Goal: Task Accomplishment & Management: Manage account settings

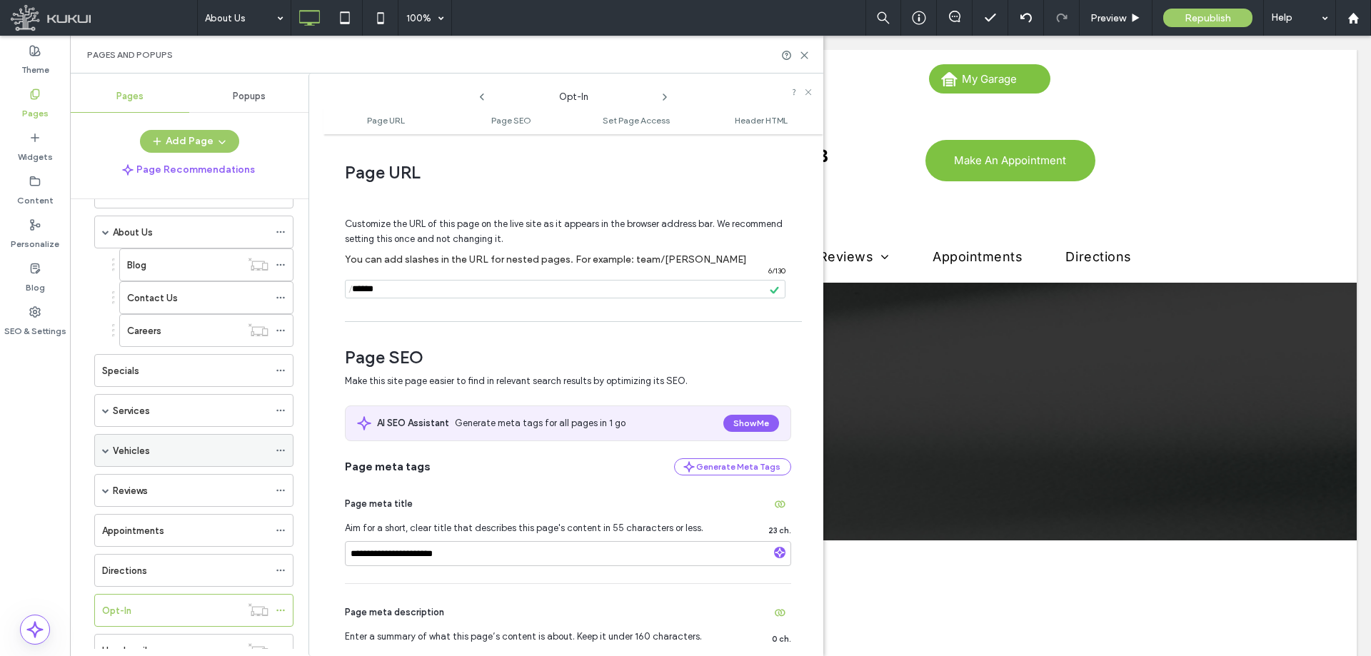
scroll to position [101, 0]
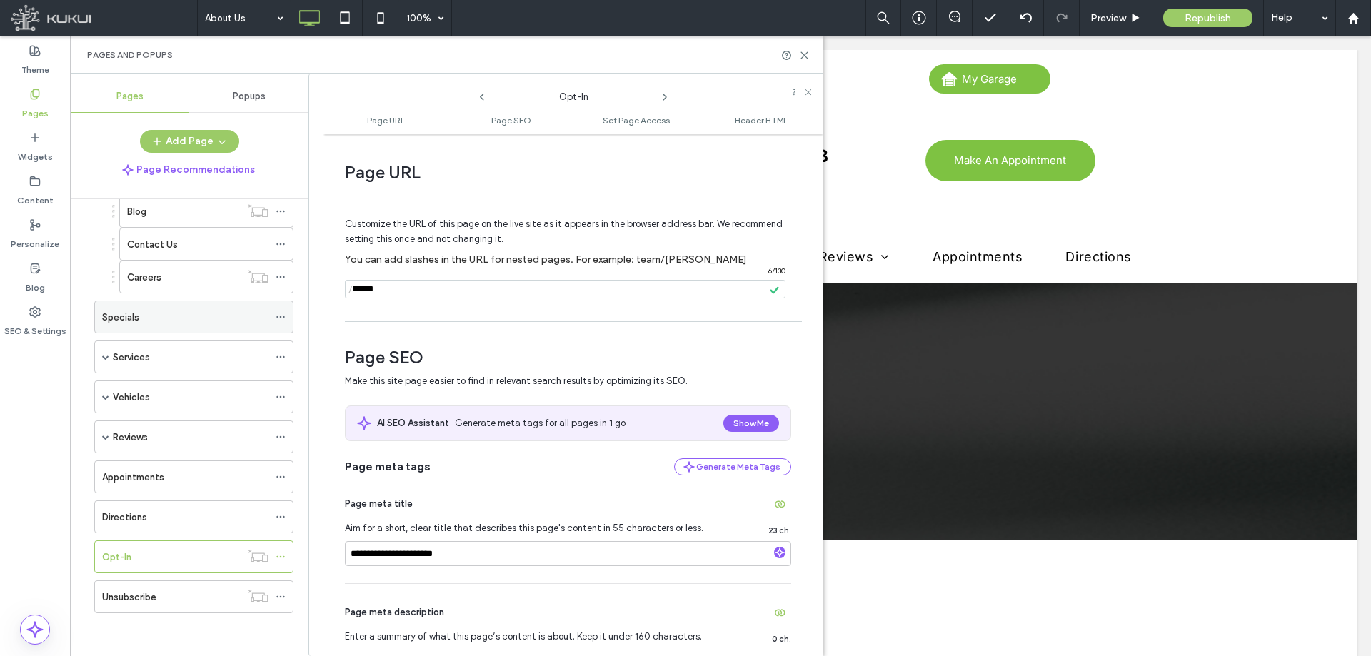
click at [284, 317] on use at bounding box center [280, 317] width 8 height 2
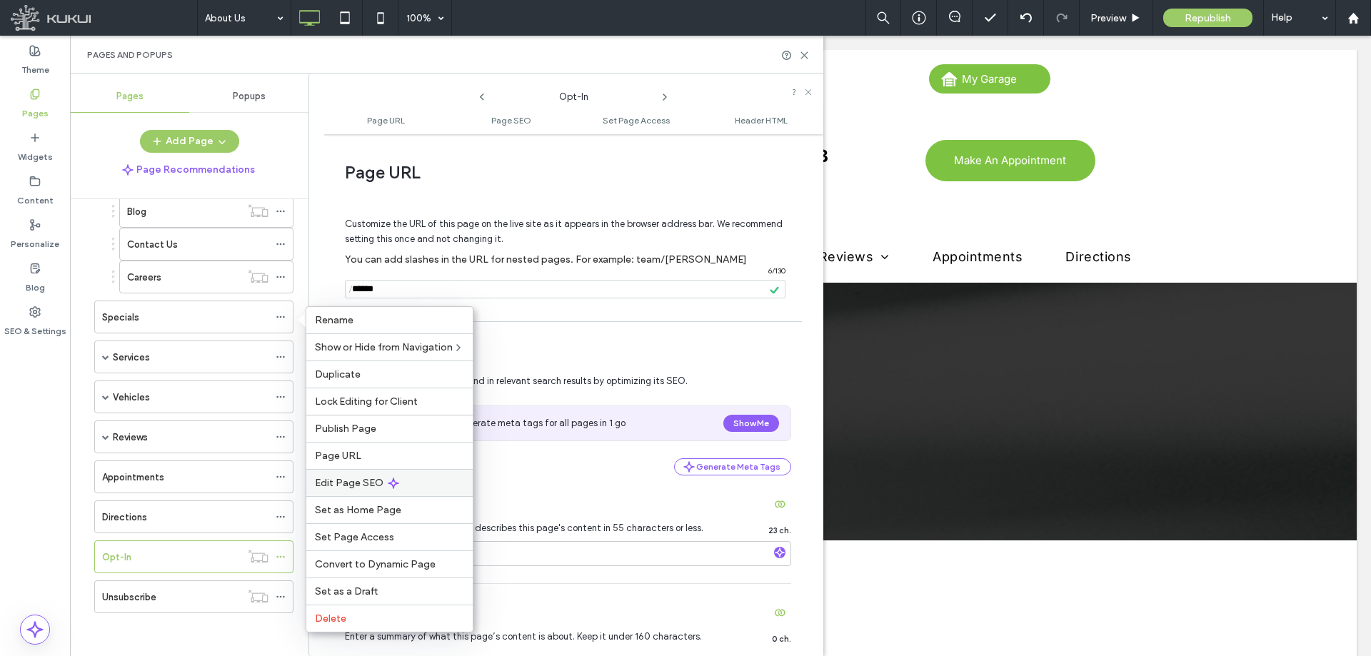
click at [364, 481] on span "Edit Page SEO" at bounding box center [349, 483] width 69 height 12
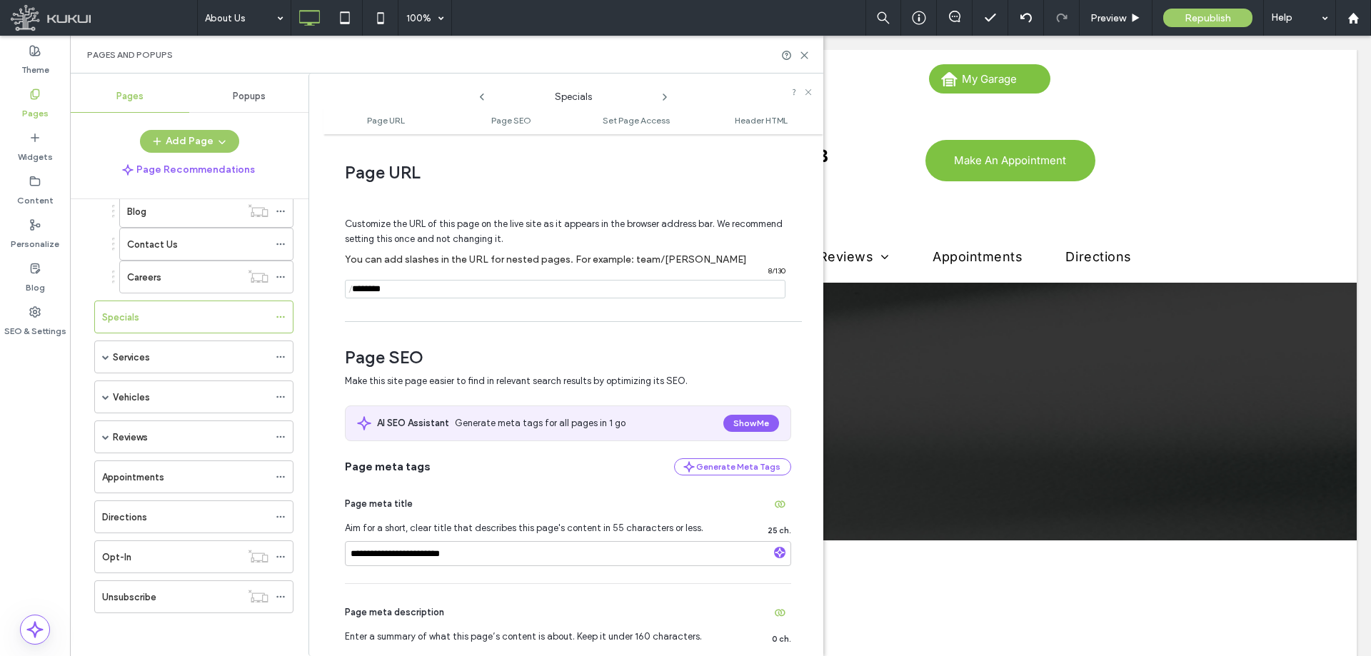
click at [408, 292] on input "notEmpty" at bounding box center [565, 289] width 441 height 19
type input "*"
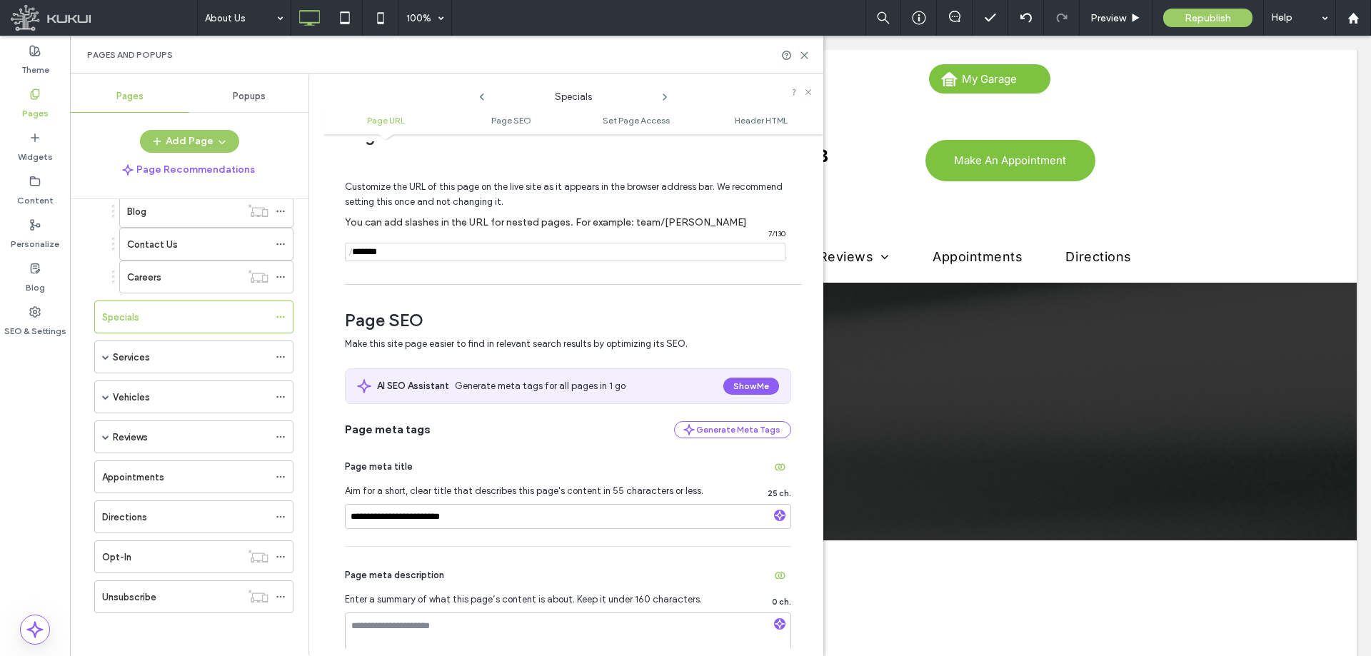
scroll to position [71, 0]
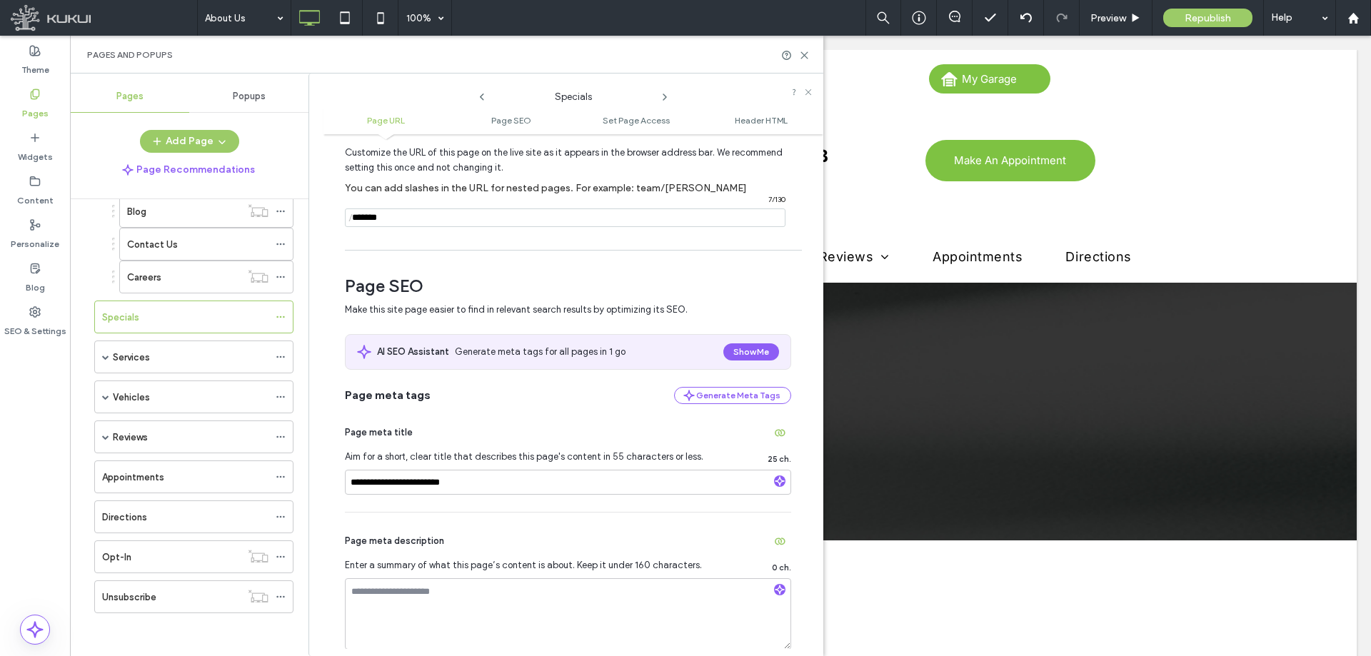
type input "*******"
drag, startPoint x: 391, startPoint y: 482, endPoint x: 404, endPoint y: 500, distance: 22.0
click at [390, 482] on input "**********" at bounding box center [568, 482] width 446 height 25
click at [386, 486] on input "**********" at bounding box center [568, 482] width 446 height 25
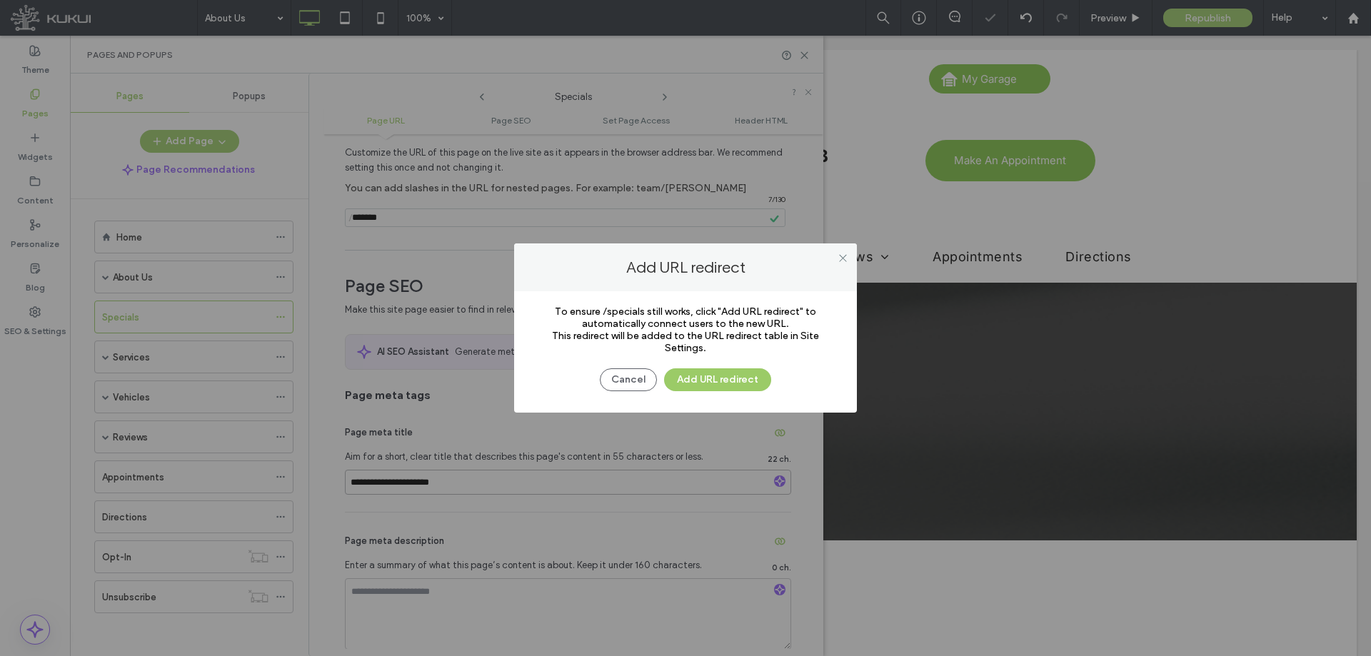
type input "**********"
click at [626, 366] on div "Cancel Add URL redirect" at bounding box center [686, 372] width 300 height 37
click at [624, 381] on button "Cancel" at bounding box center [628, 380] width 57 height 23
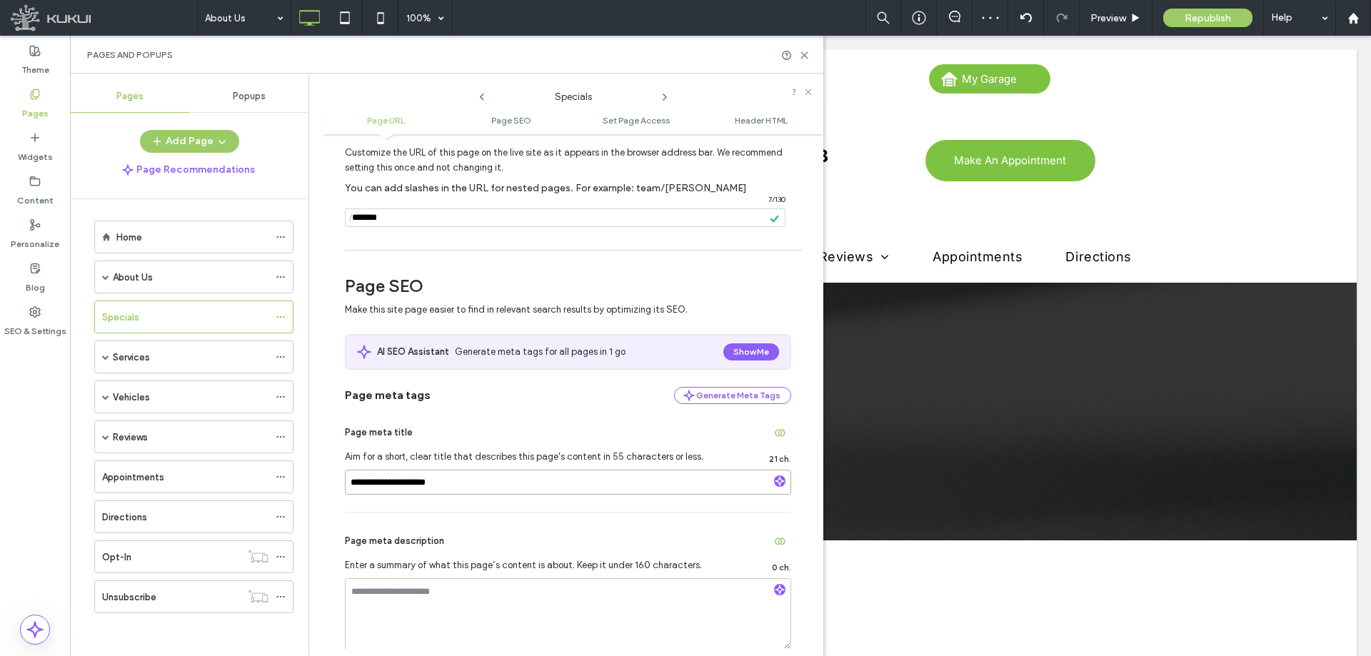
click at [374, 486] on input "**********" at bounding box center [568, 482] width 446 height 25
type input "**********"
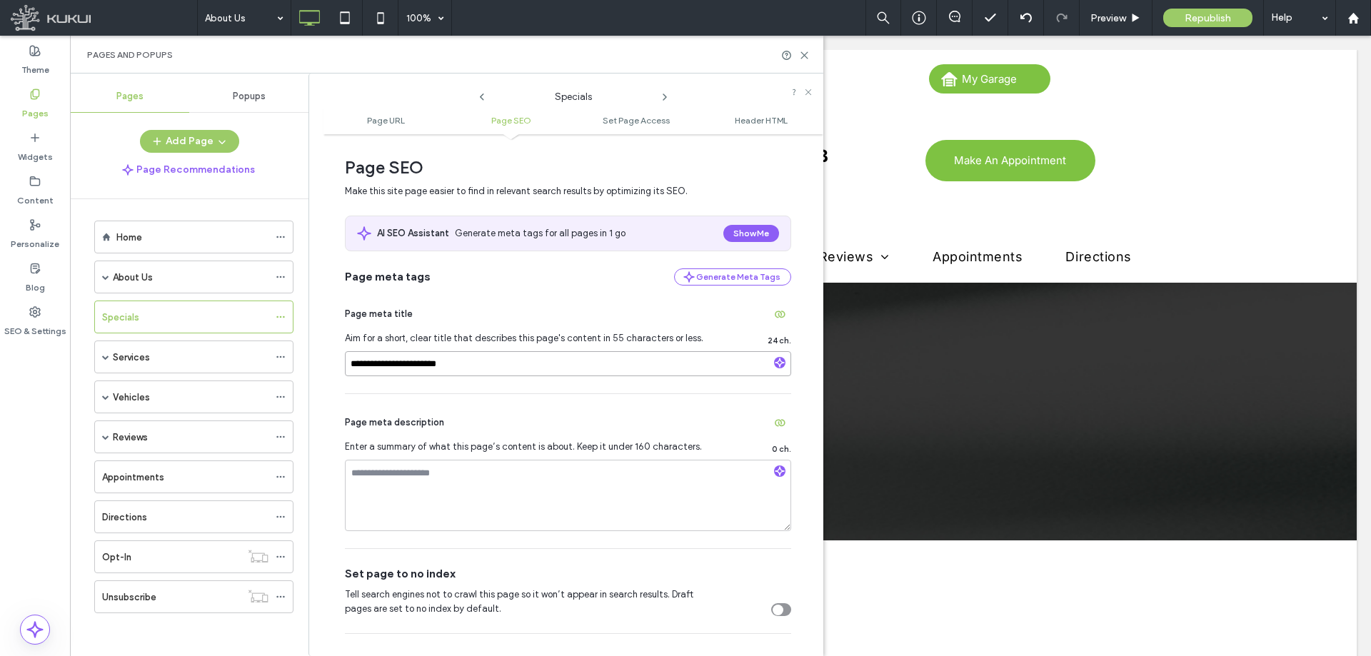
scroll to position [214, 0]
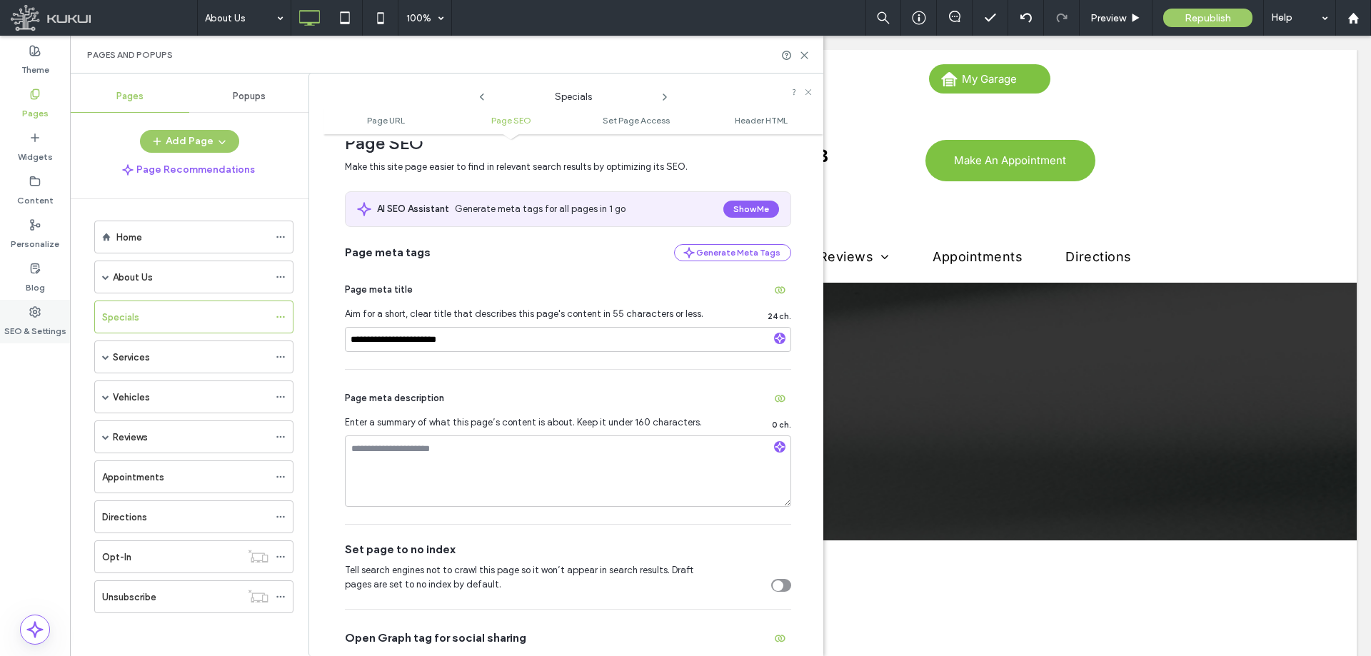
click at [31, 311] on use at bounding box center [35, 312] width 10 height 10
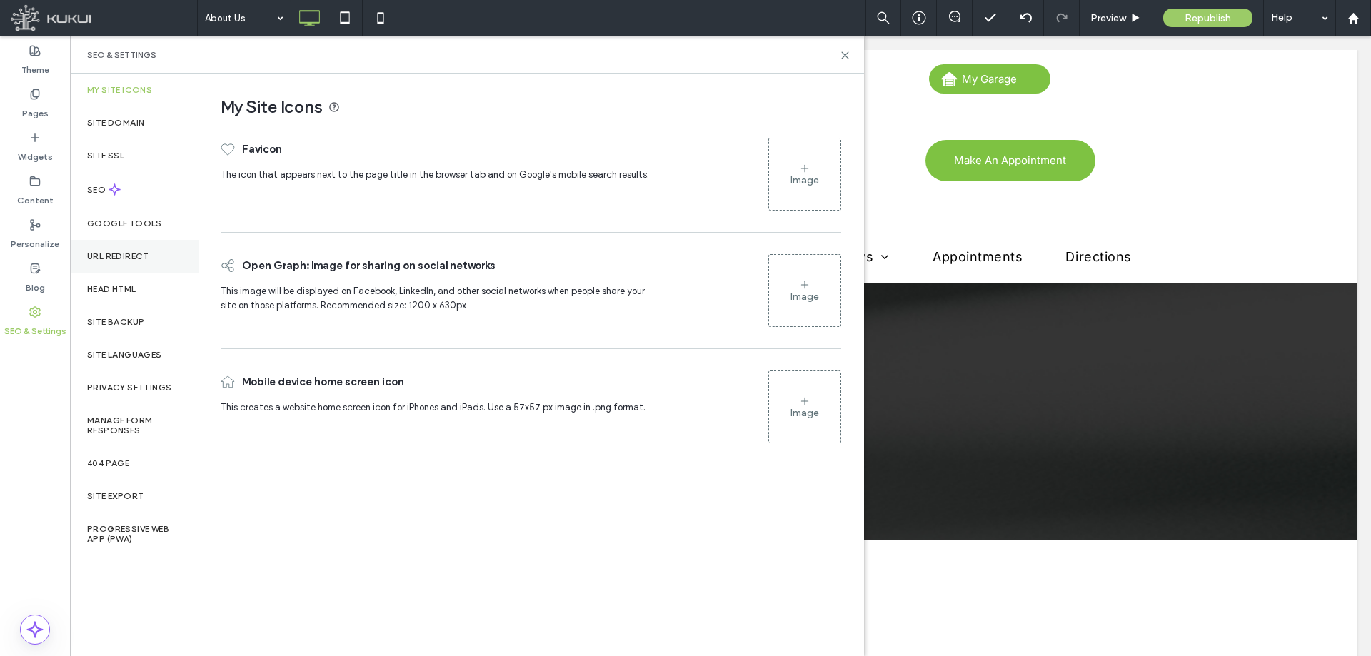
click at [138, 256] on label "URL Redirect" at bounding box center [118, 256] width 62 height 10
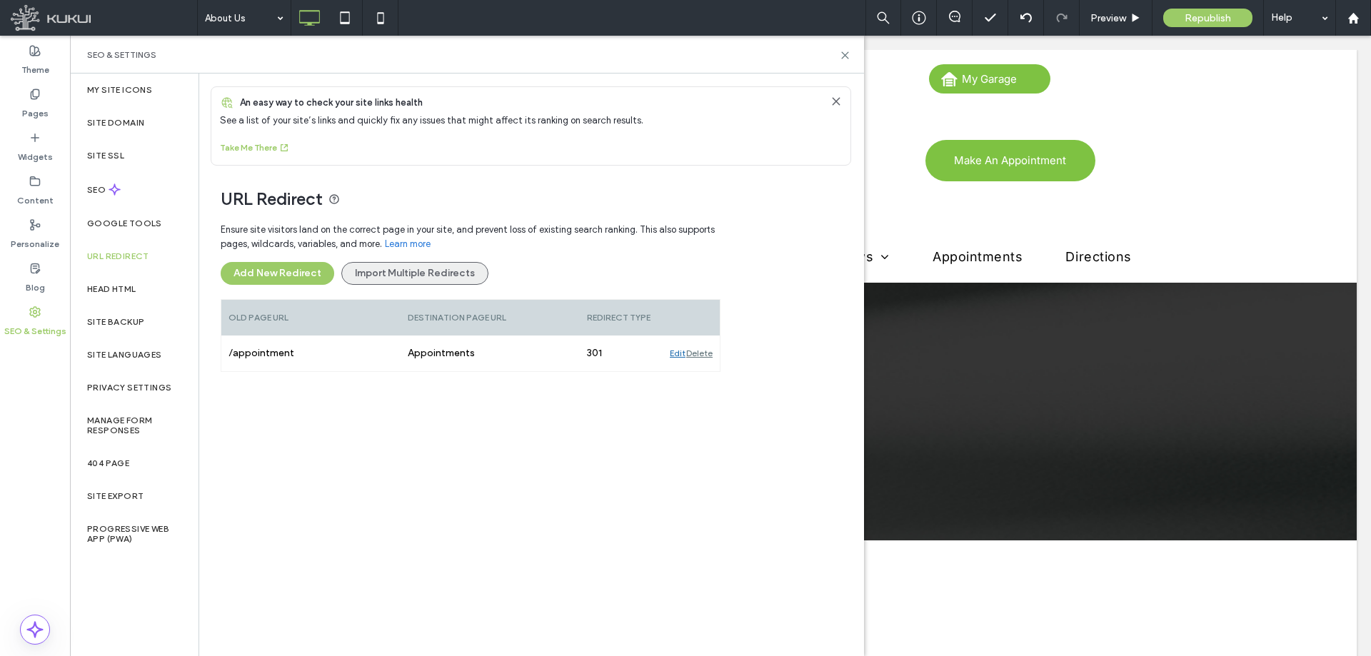
click at [409, 276] on button "Import Multiple Redirects" at bounding box center [414, 273] width 147 height 23
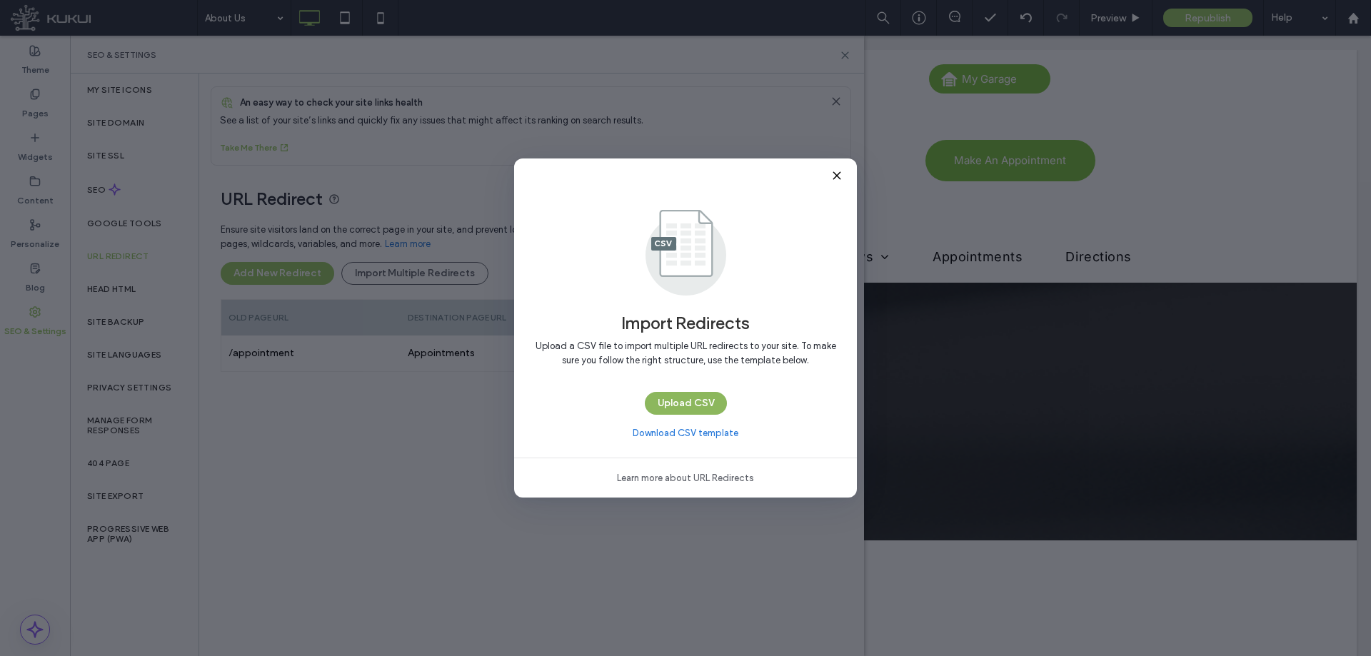
click at [679, 404] on button "Upload CSV" at bounding box center [686, 403] width 82 height 23
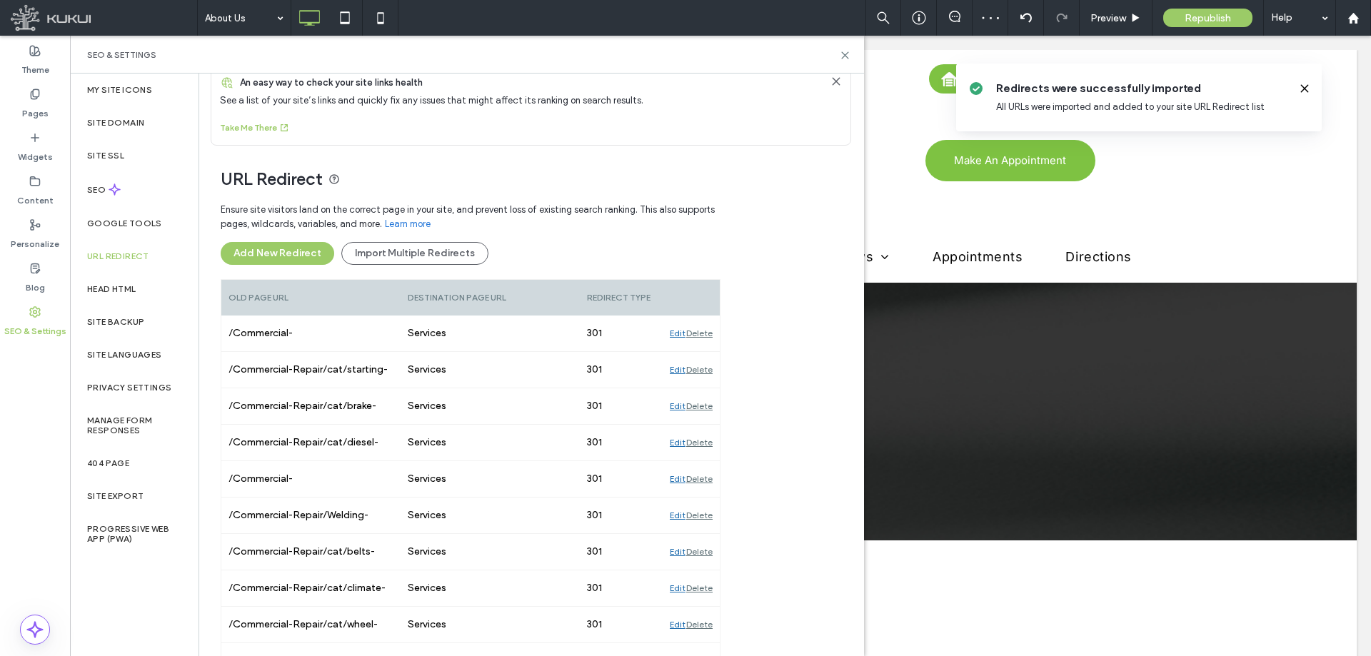
scroll to position [0, 0]
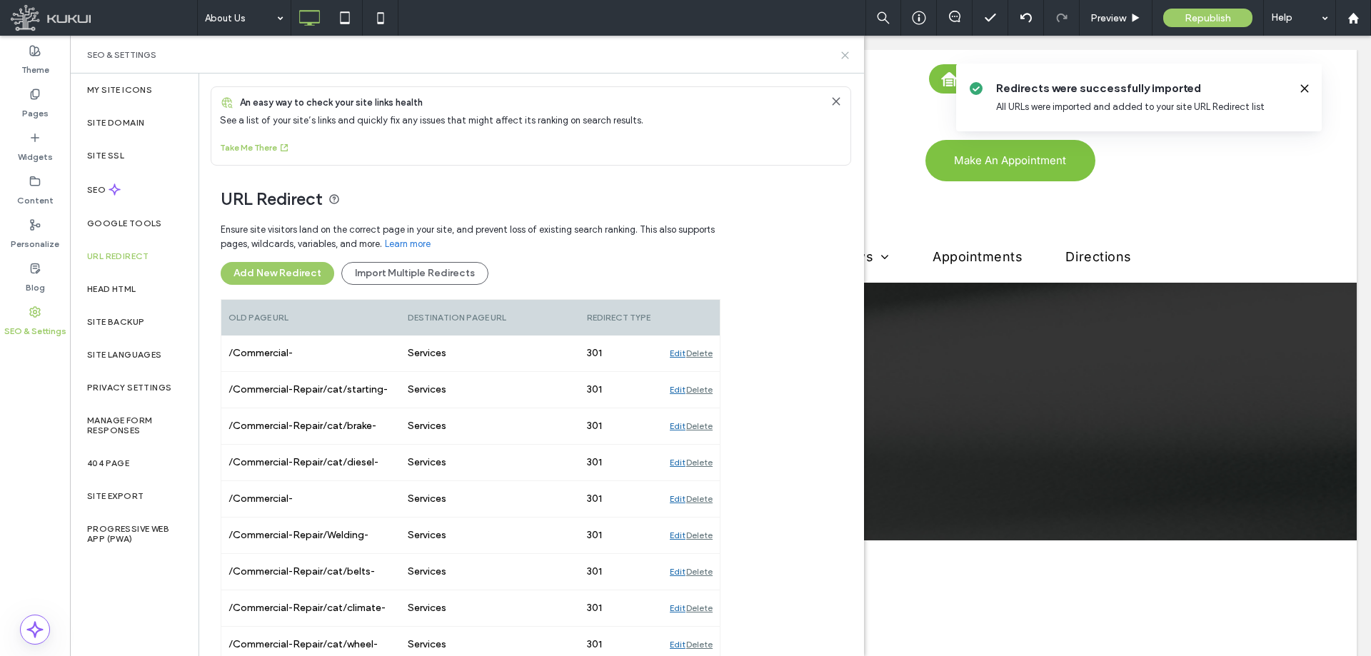
click at [846, 56] on use at bounding box center [845, 55] width 6 height 6
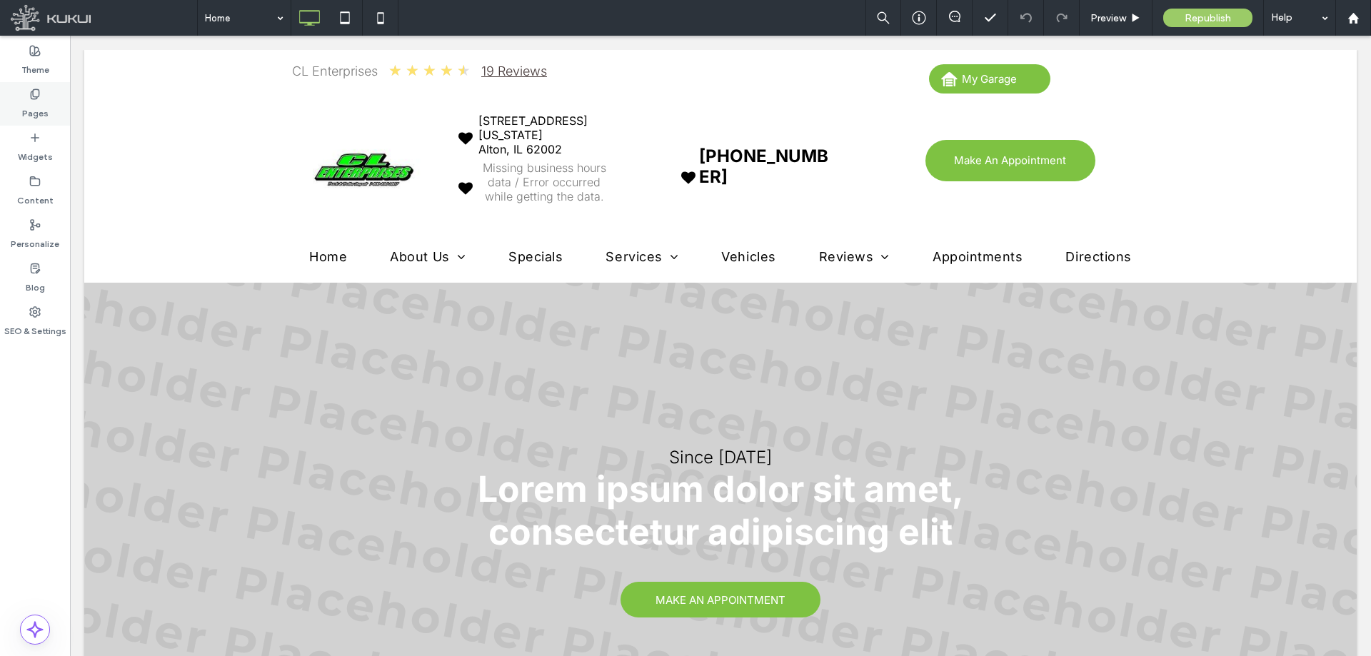
click at [34, 106] on label "Pages" at bounding box center [35, 110] width 26 height 20
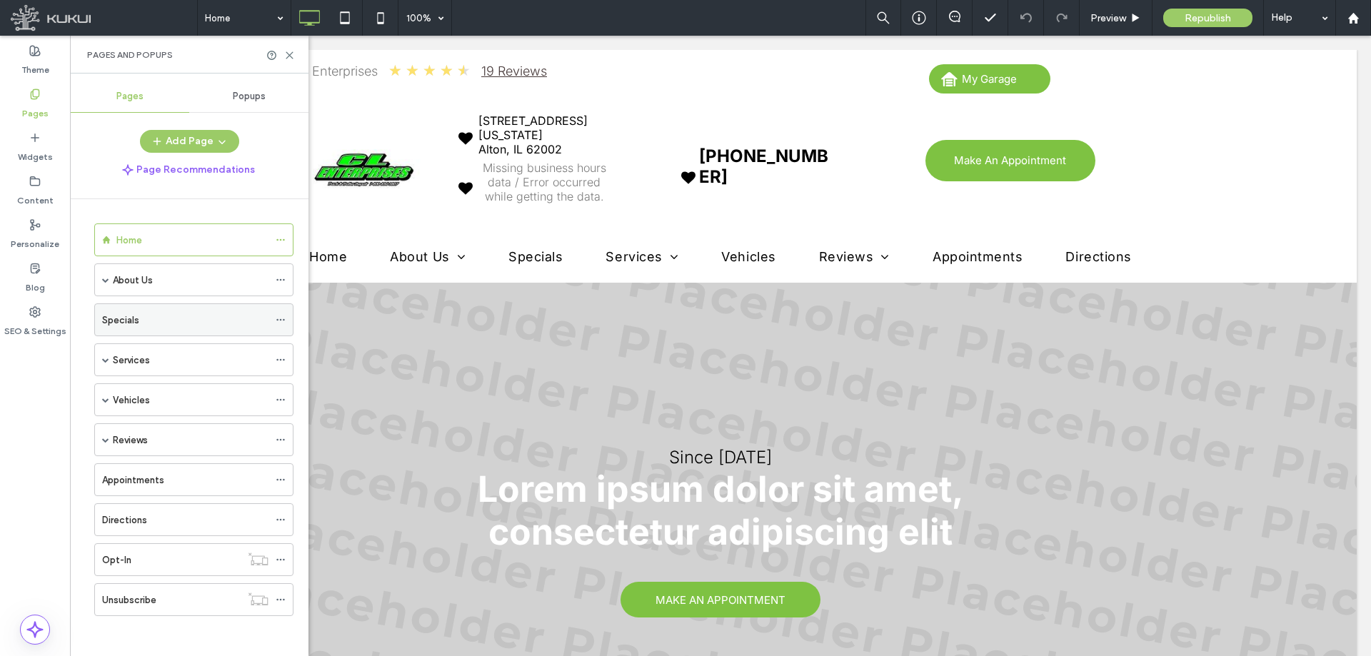
click at [277, 319] on icon at bounding box center [281, 320] width 10 height 10
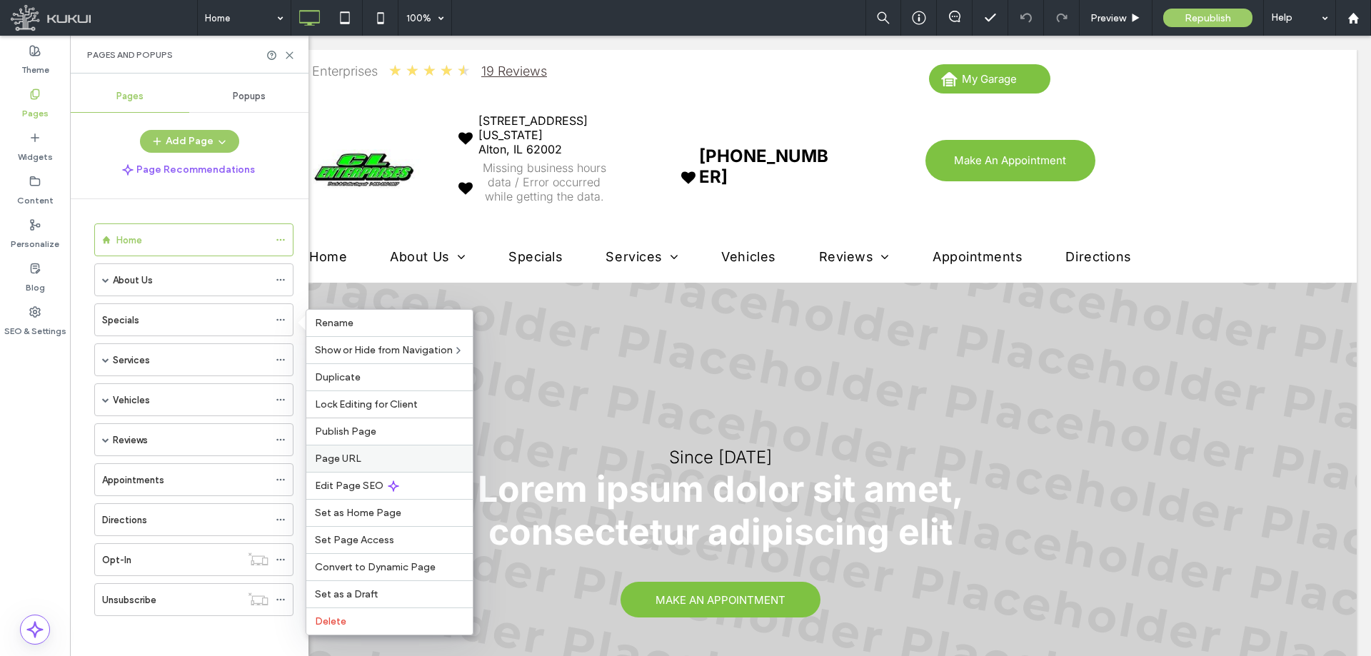
click at [360, 459] on label "Page URL" at bounding box center [389, 459] width 149 height 12
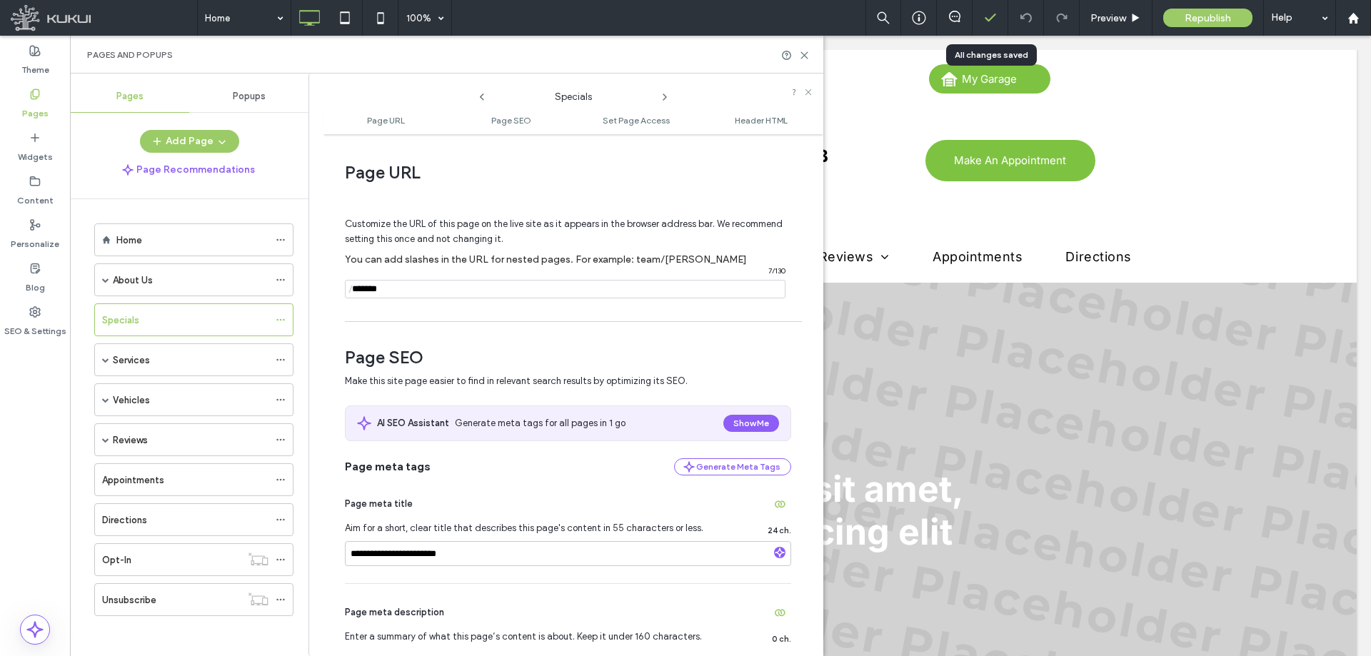
click at [990, 18] on icon at bounding box center [991, 18] width 14 height 14
click at [1101, 19] on span "Preview" at bounding box center [1109, 18] width 36 height 12
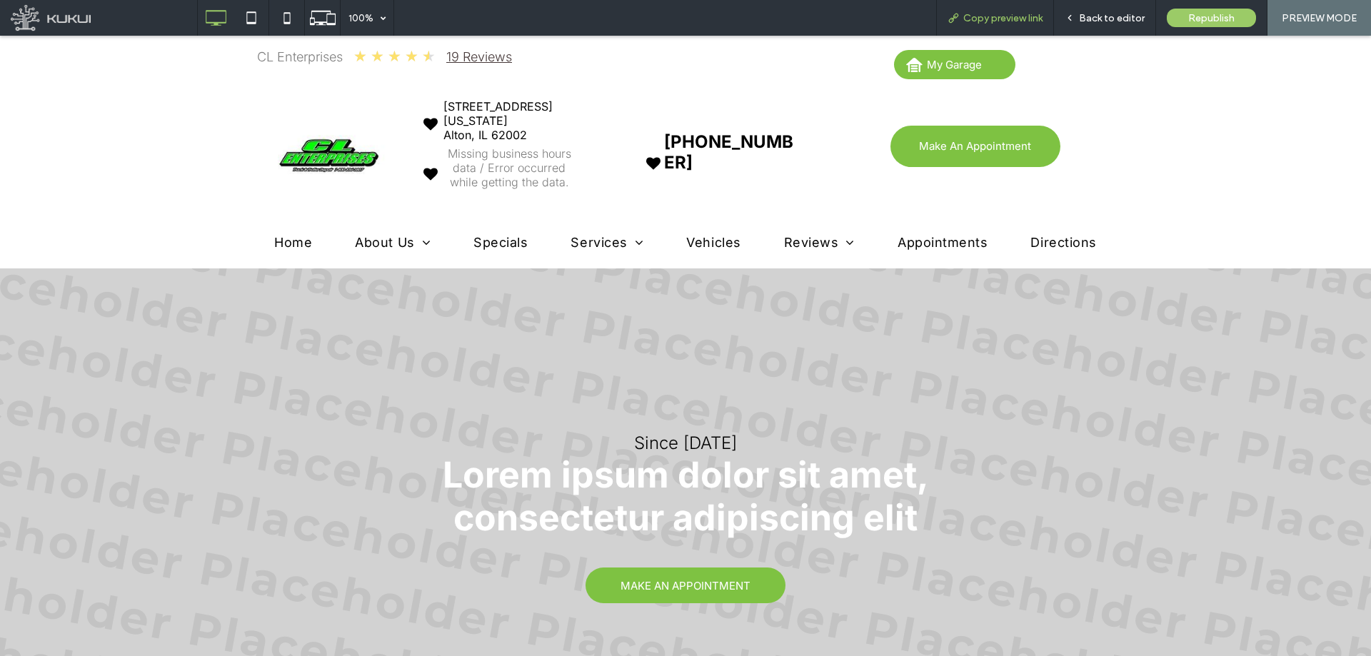
click at [1010, 22] on span "Copy preview link" at bounding box center [1003, 18] width 79 height 12
click at [252, 16] on icon at bounding box center [251, 18] width 29 height 29
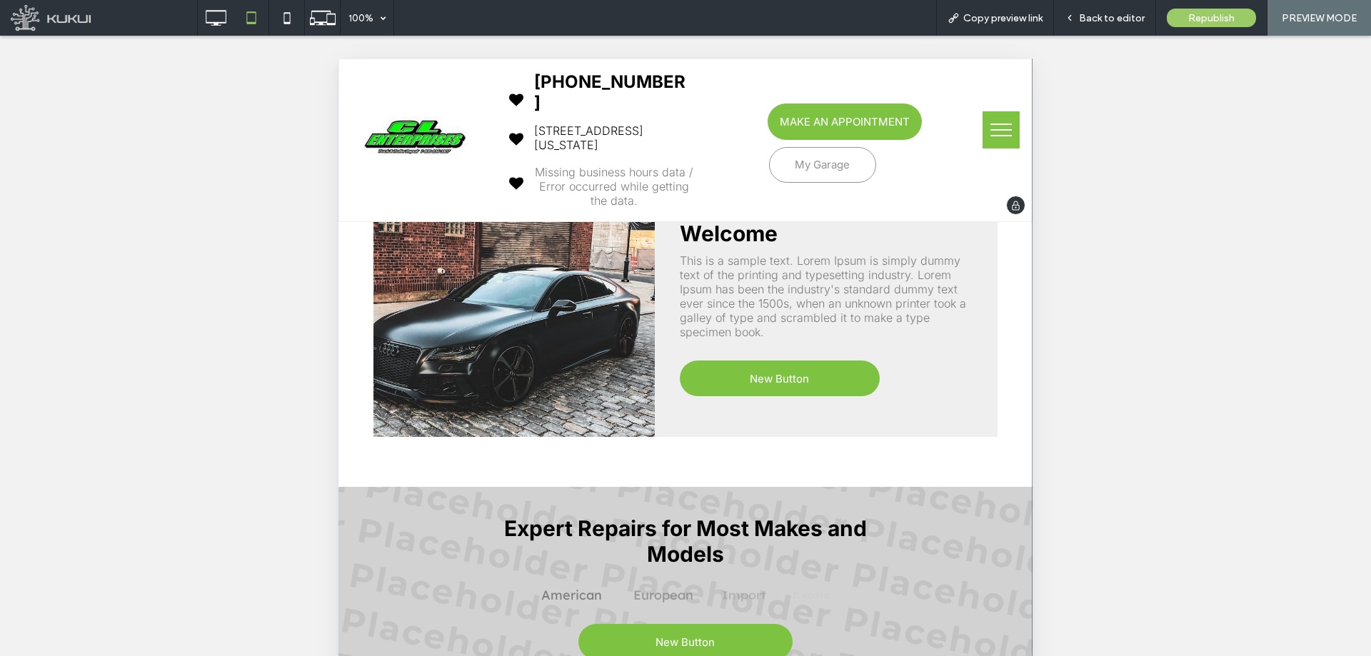
scroll to position [643, 0]
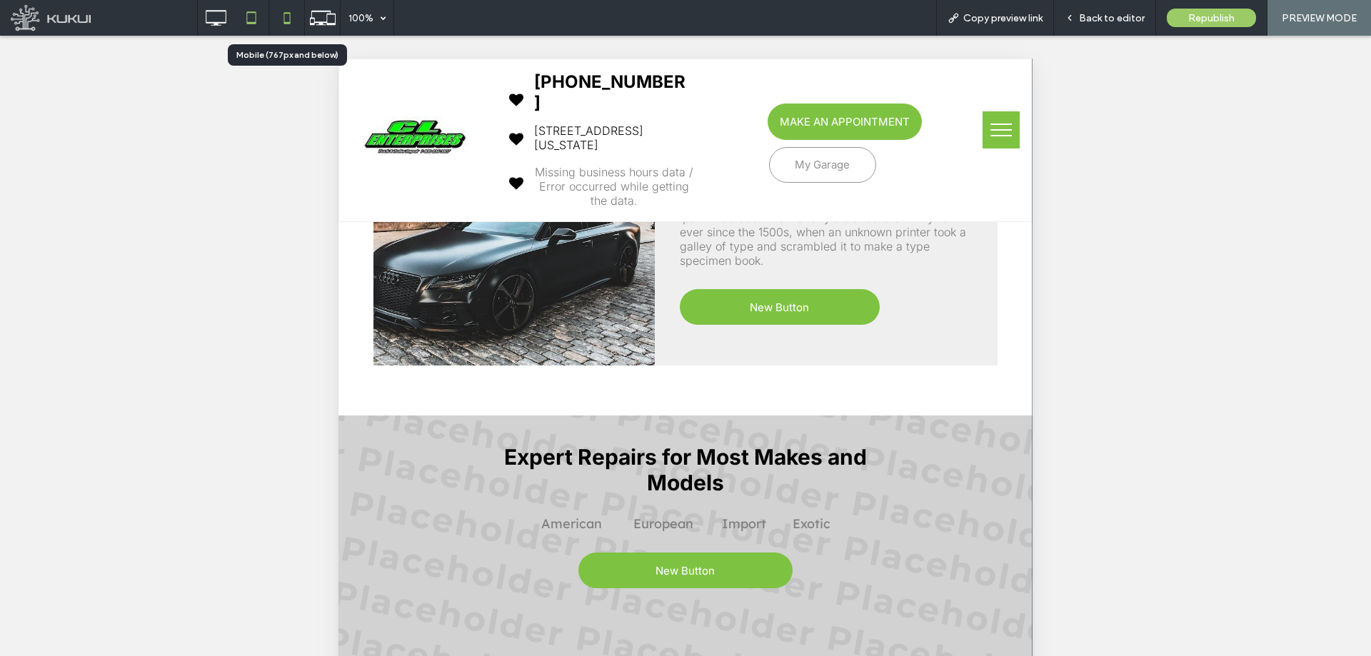
click at [289, 25] on icon at bounding box center [287, 18] width 29 height 29
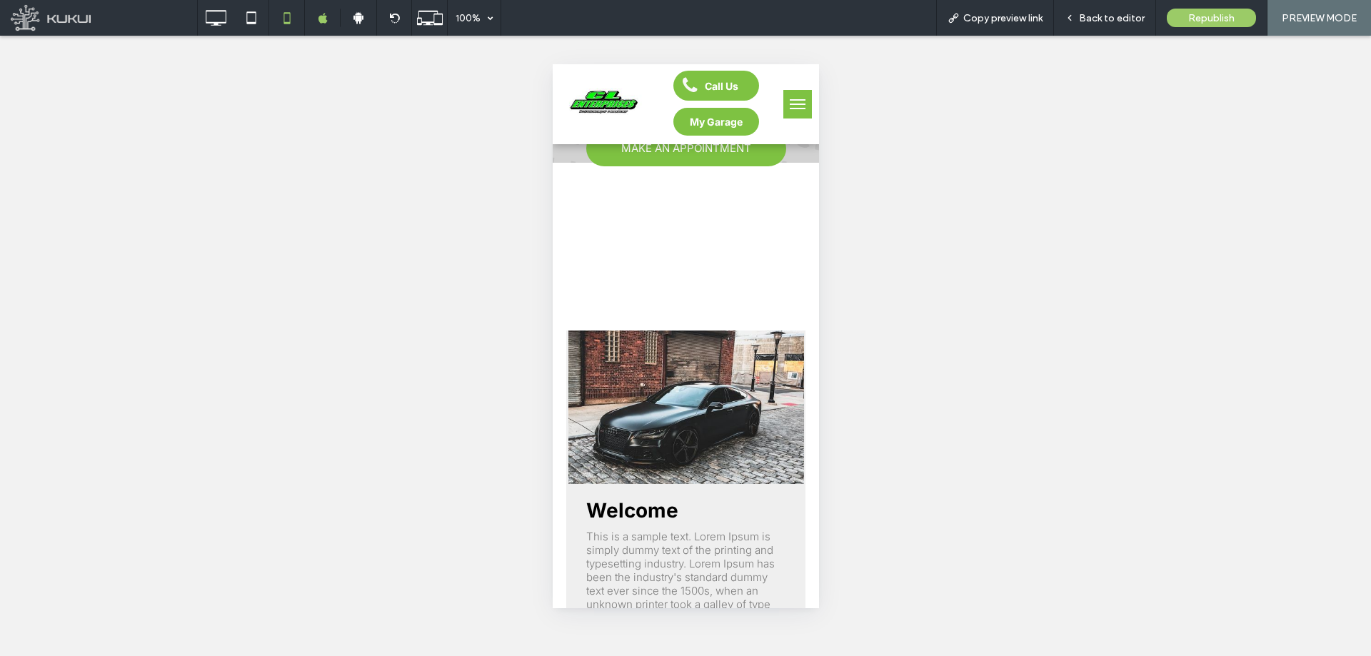
scroll to position [214, 0]
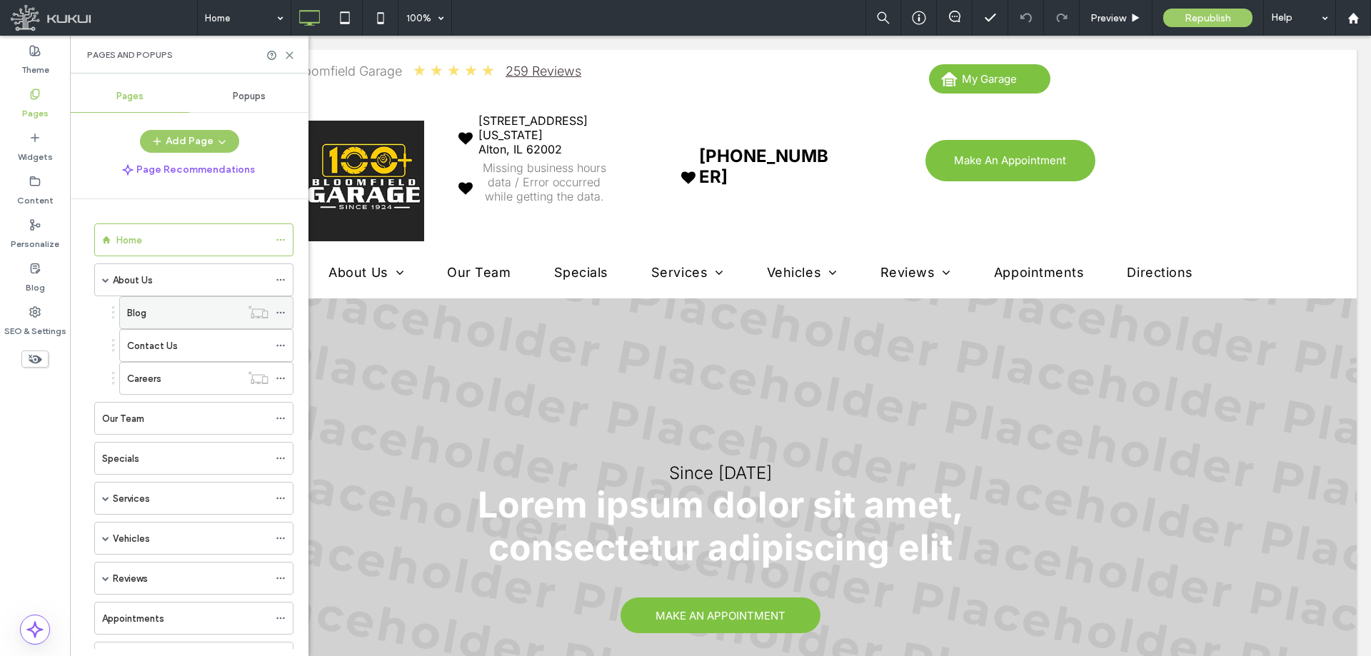
click at [206, 316] on div "Blog" at bounding box center [184, 313] width 114 height 15
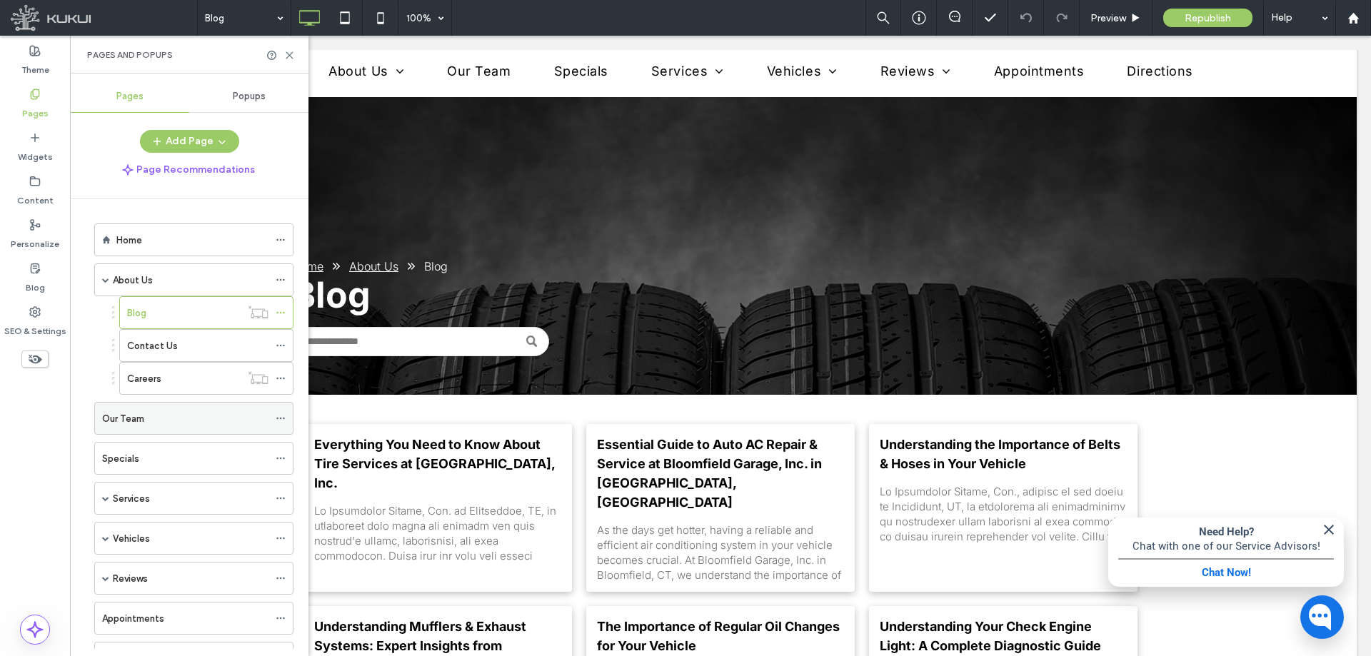
scroll to position [71, 0]
click at [106, 427] on span at bounding box center [105, 427] width 7 height 7
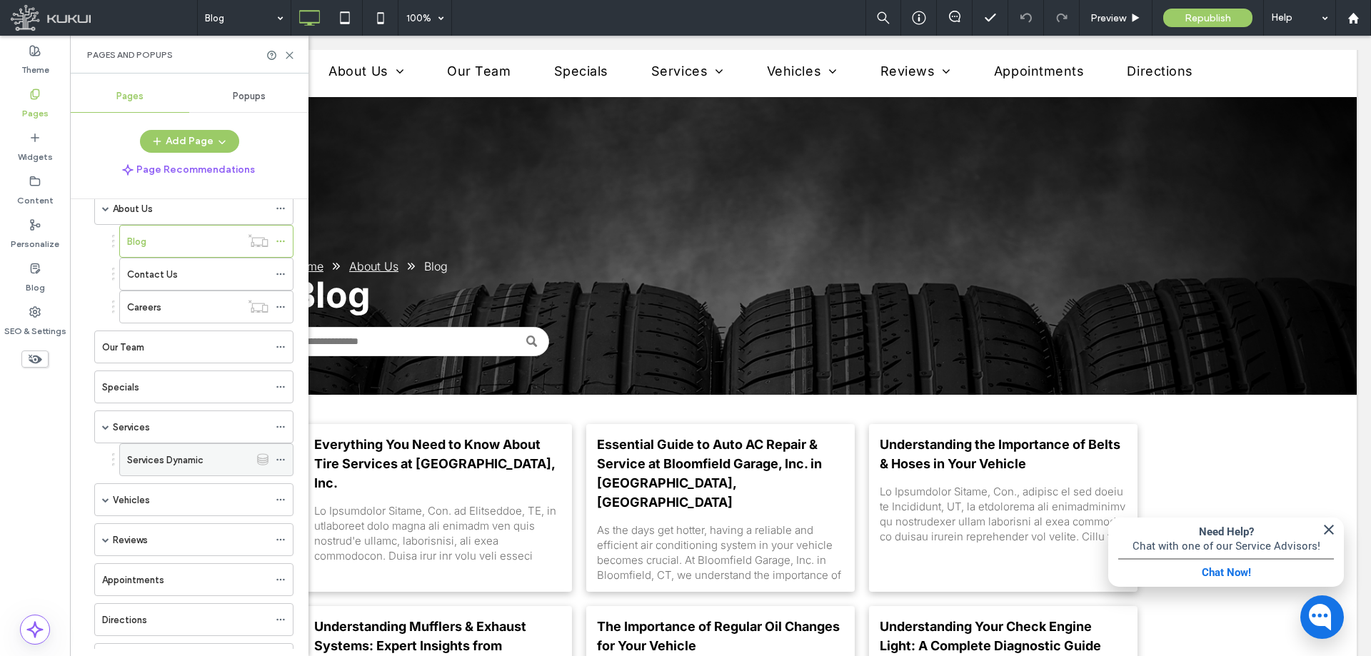
click at [204, 457] on label "Services Dynamic" at bounding box center [165, 460] width 76 height 25
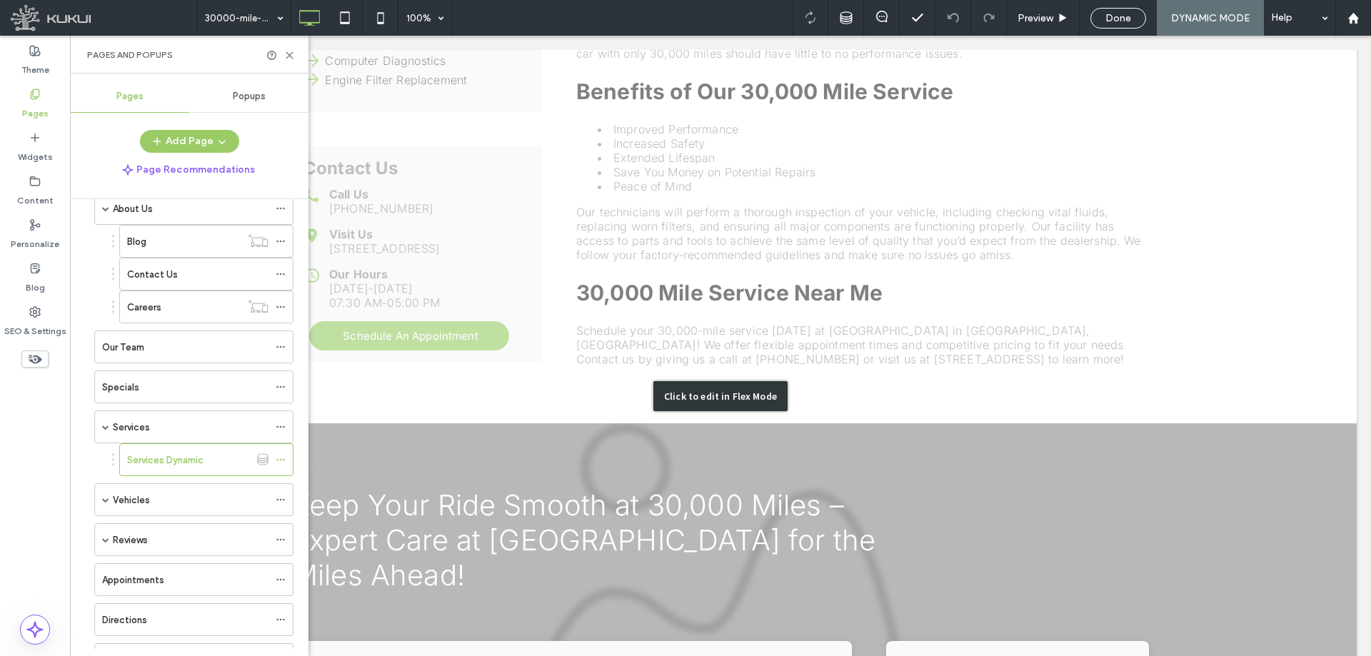
scroll to position [789, 0]
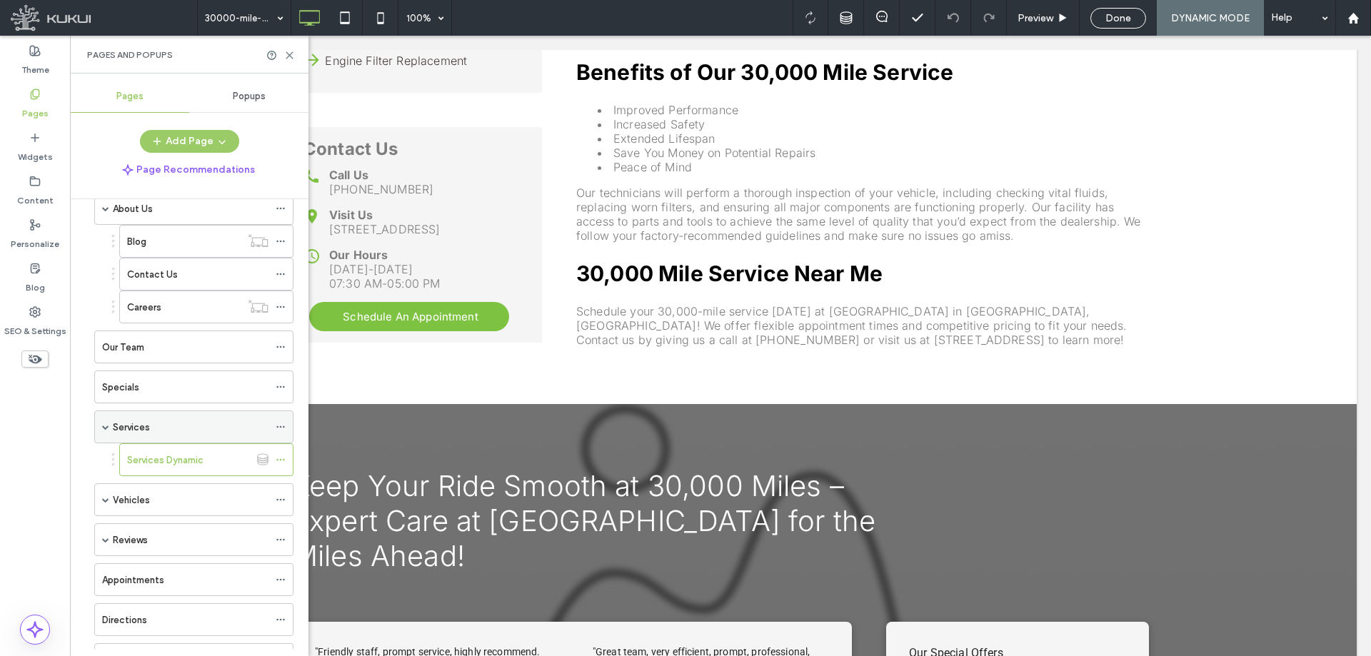
click at [280, 427] on use at bounding box center [280, 427] width 8 height 2
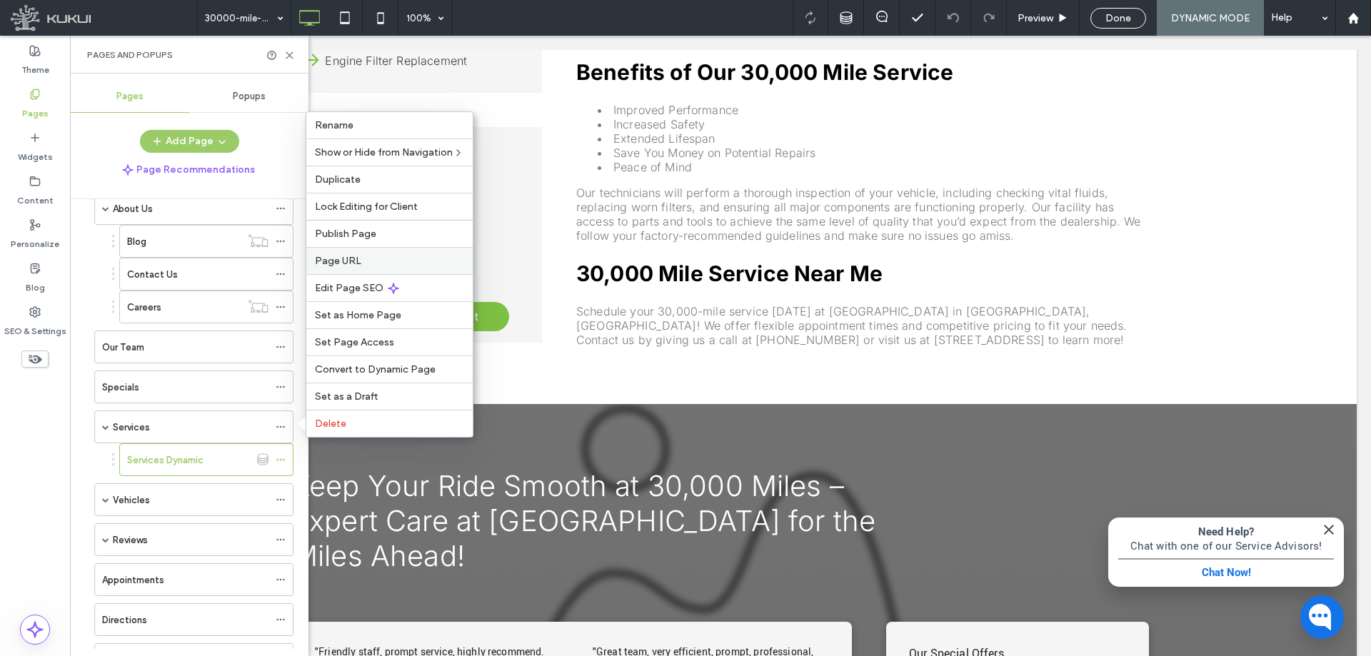
click at [363, 261] on label "Page URL" at bounding box center [389, 261] width 149 height 12
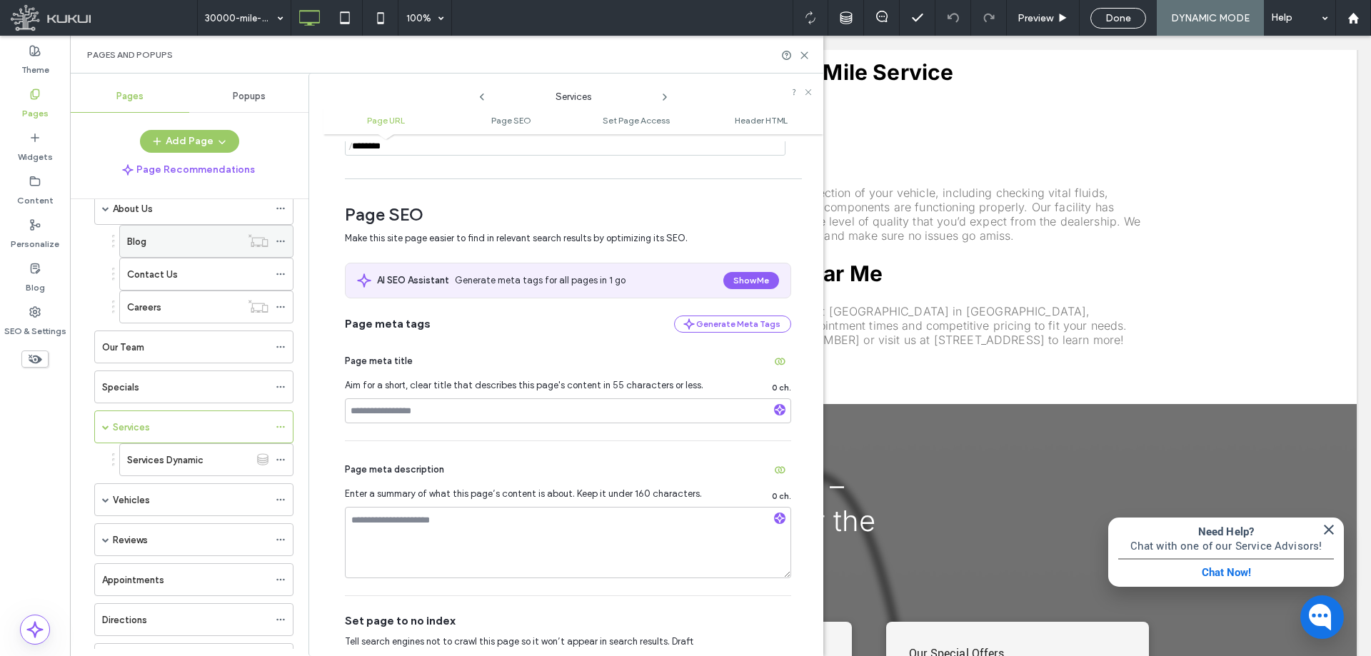
scroll to position [0, 0]
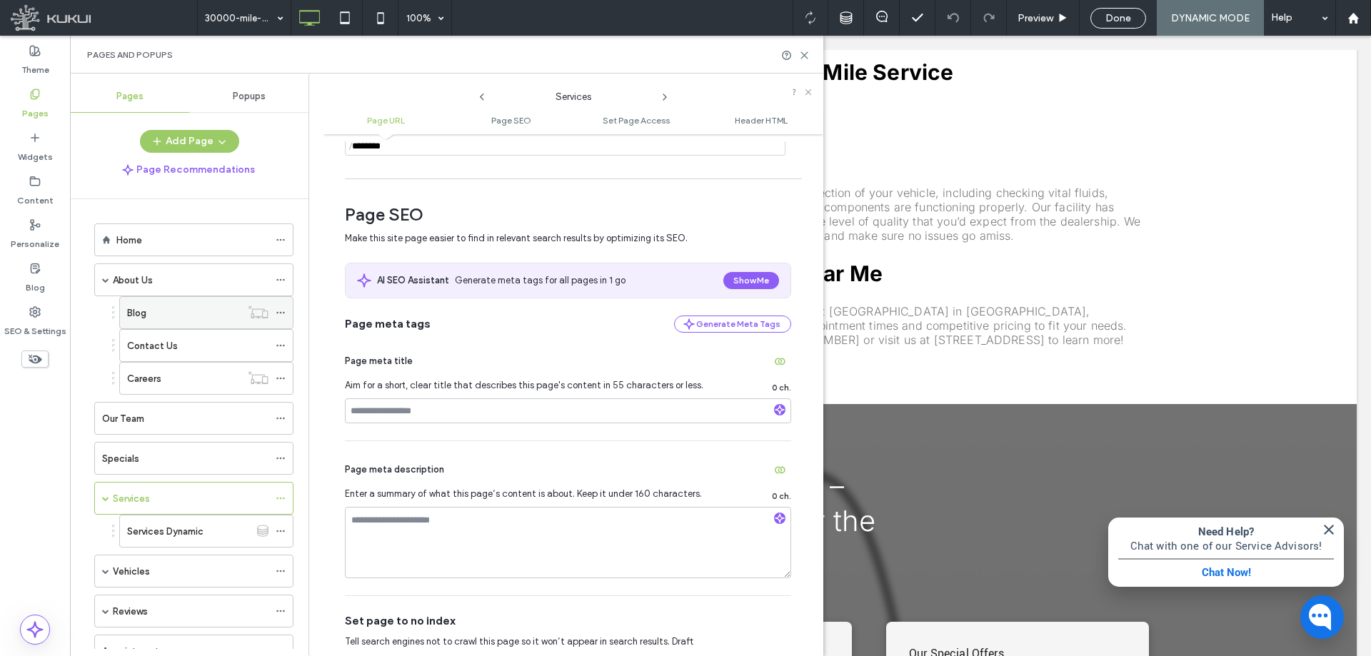
click at [284, 312] on use at bounding box center [280, 313] width 8 height 2
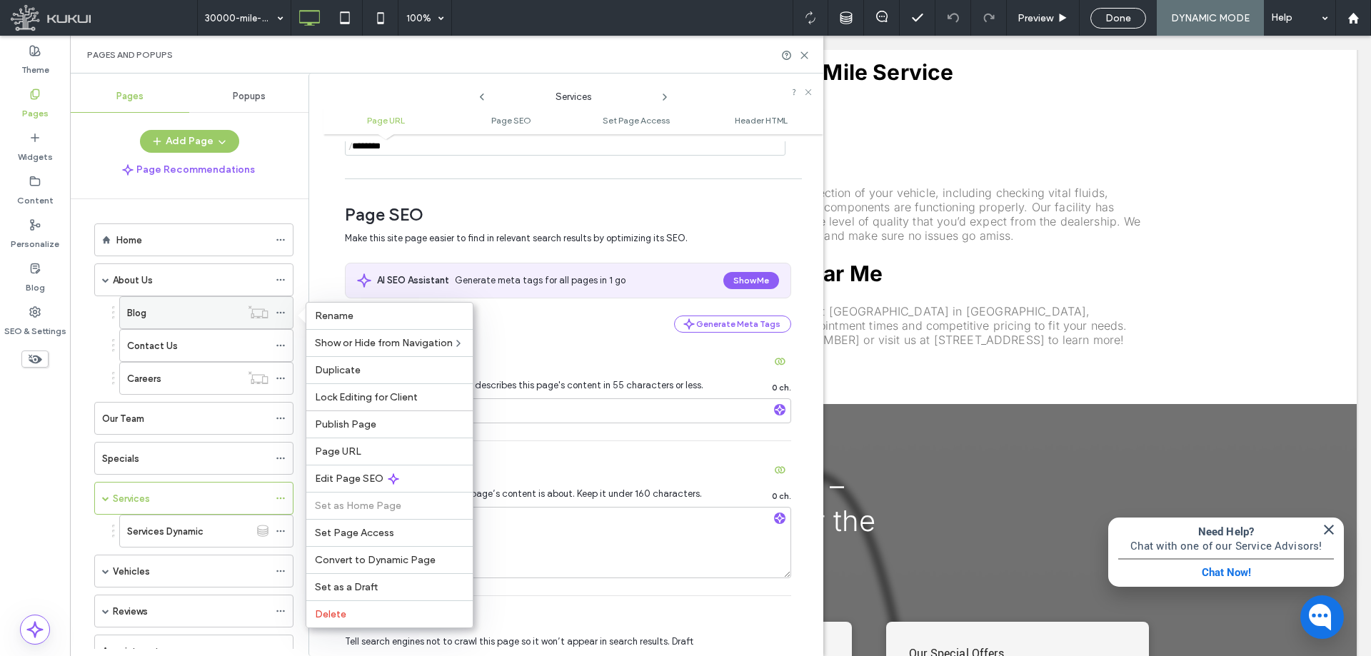
click at [191, 307] on div "Blog" at bounding box center [184, 313] width 114 height 15
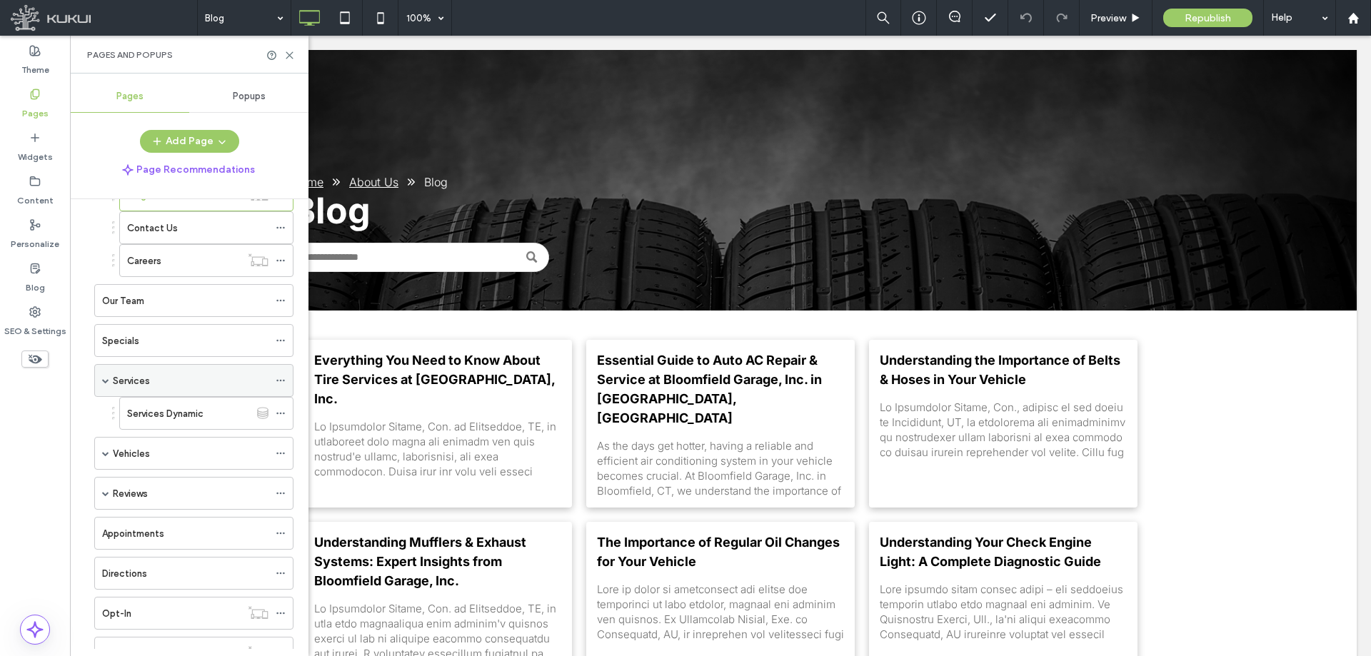
scroll to position [143, 0]
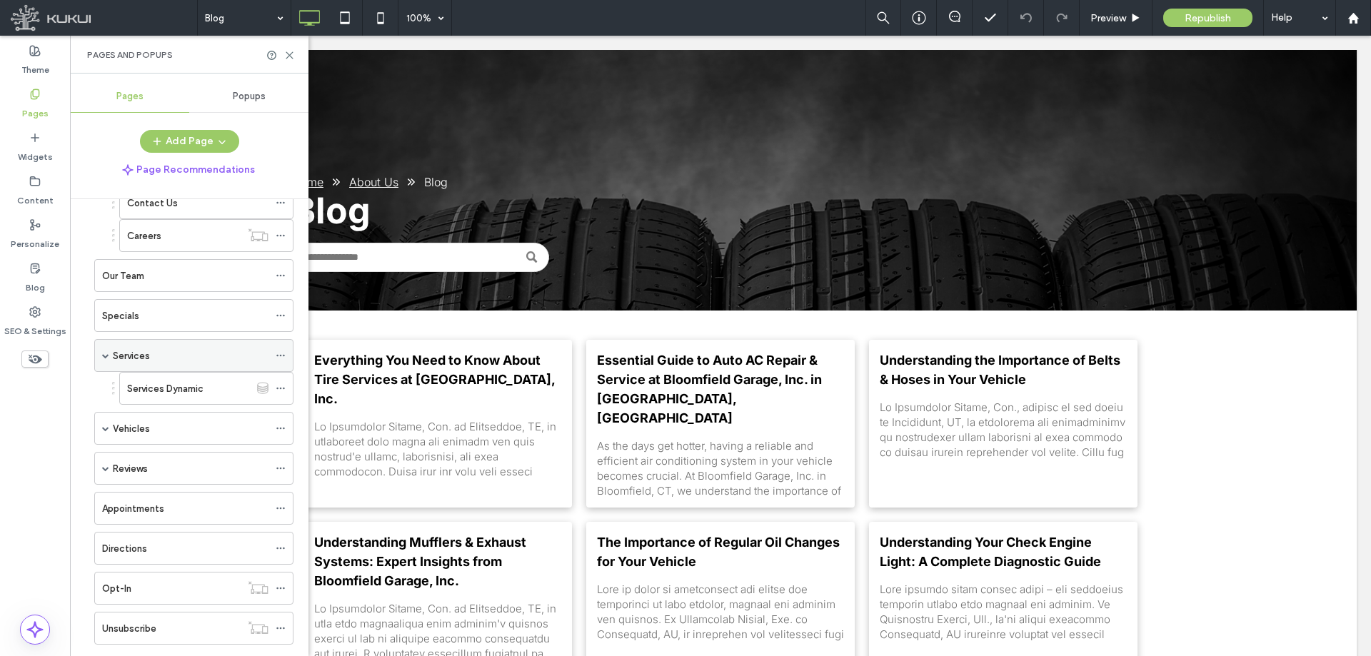
click at [283, 353] on icon at bounding box center [281, 356] width 10 height 10
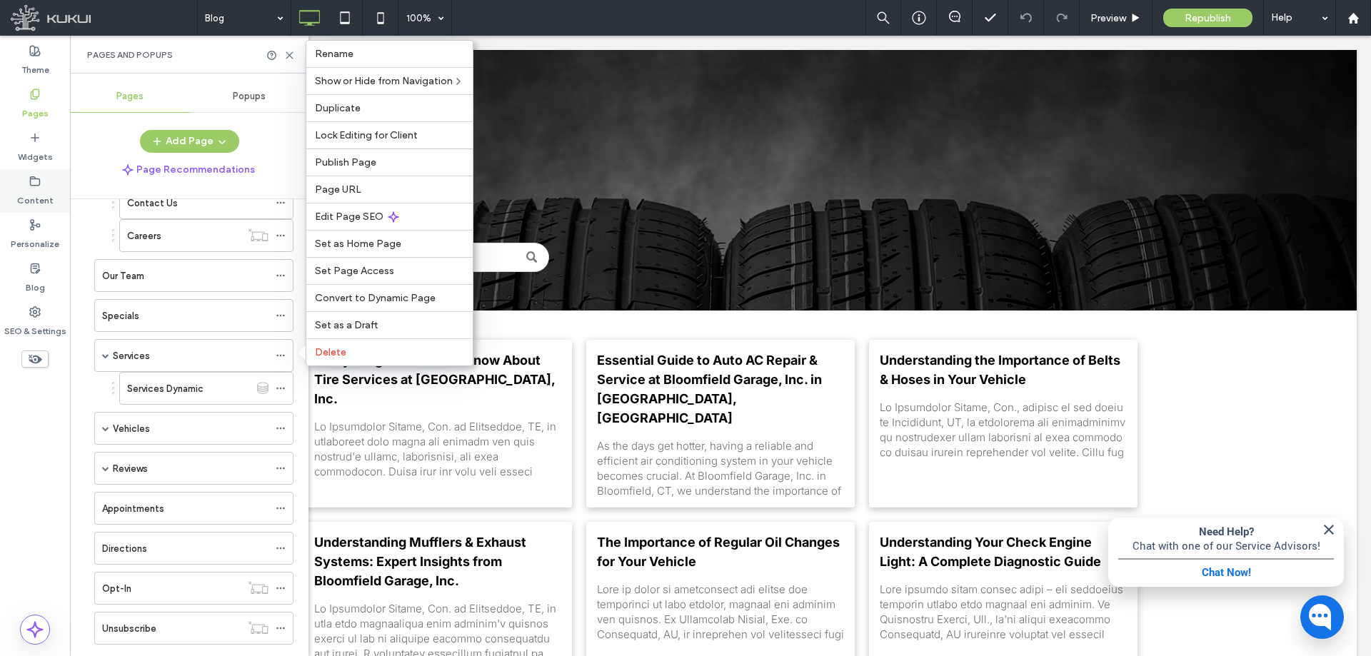
click at [24, 186] on div "Content" at bounding box center [35, 191] width 70 height 44
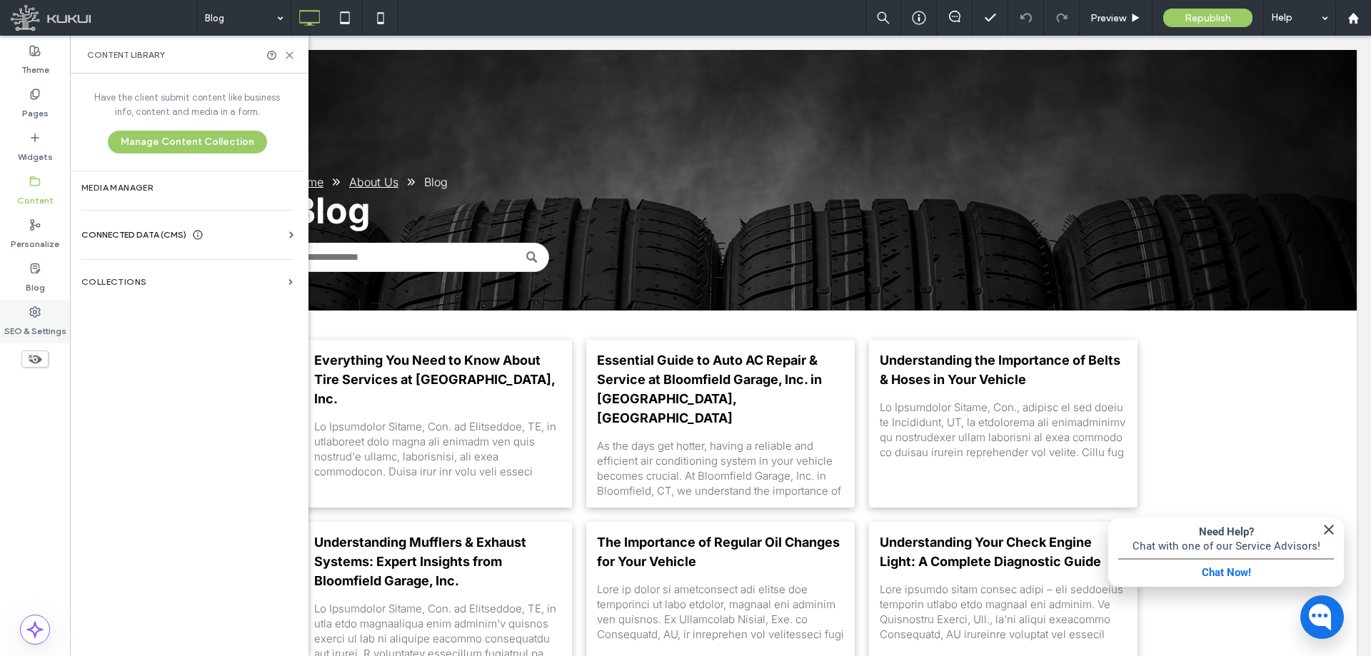
click at [39, 314] on icon at bounding box center [34, 311] width 11 height 11
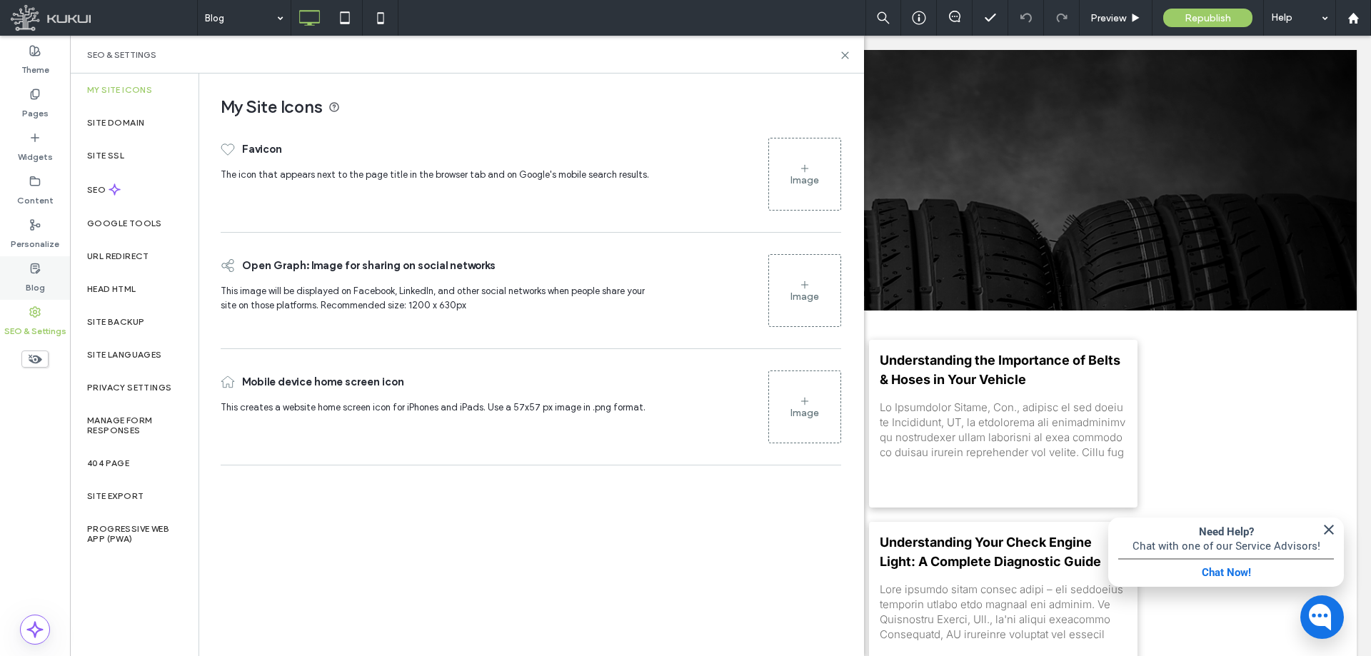
click at [40, 280] on label "Blog" at bounding box center [35, 284] width 19 height 20
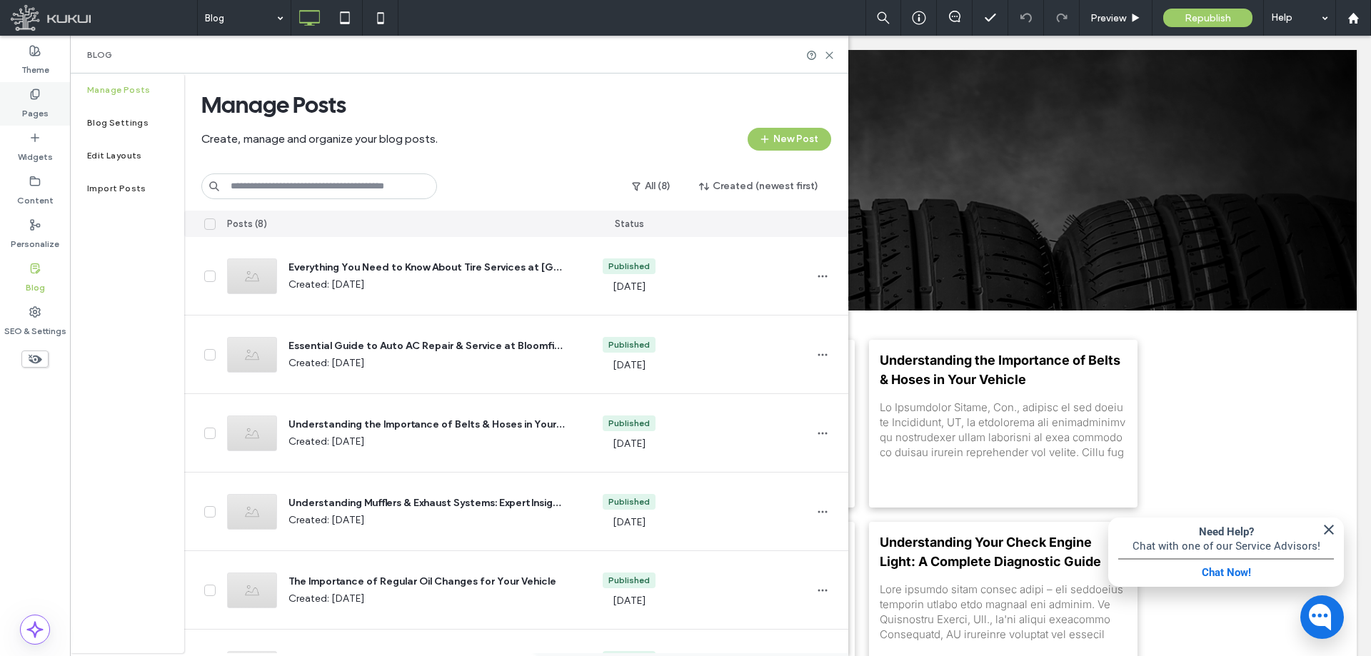
click at [41, 105] on label "Pages" at bounding box center [35, 110] width 26 height 20
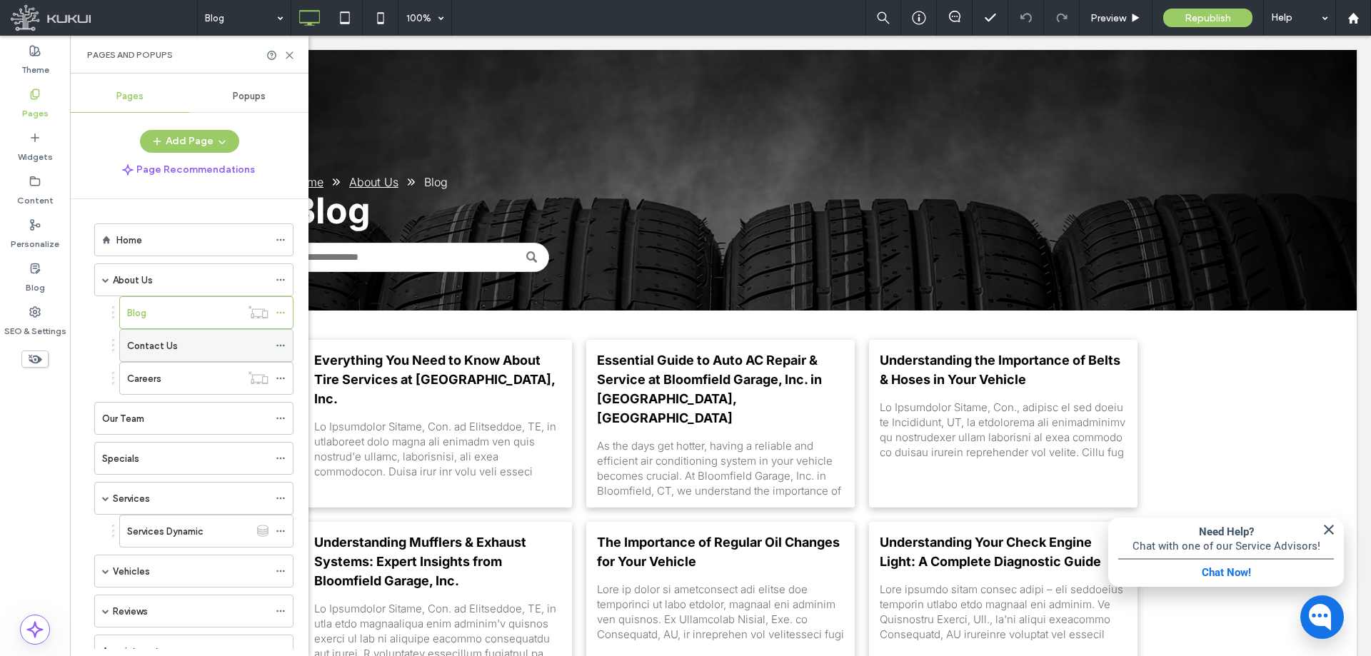
scroll to position [71, 0]
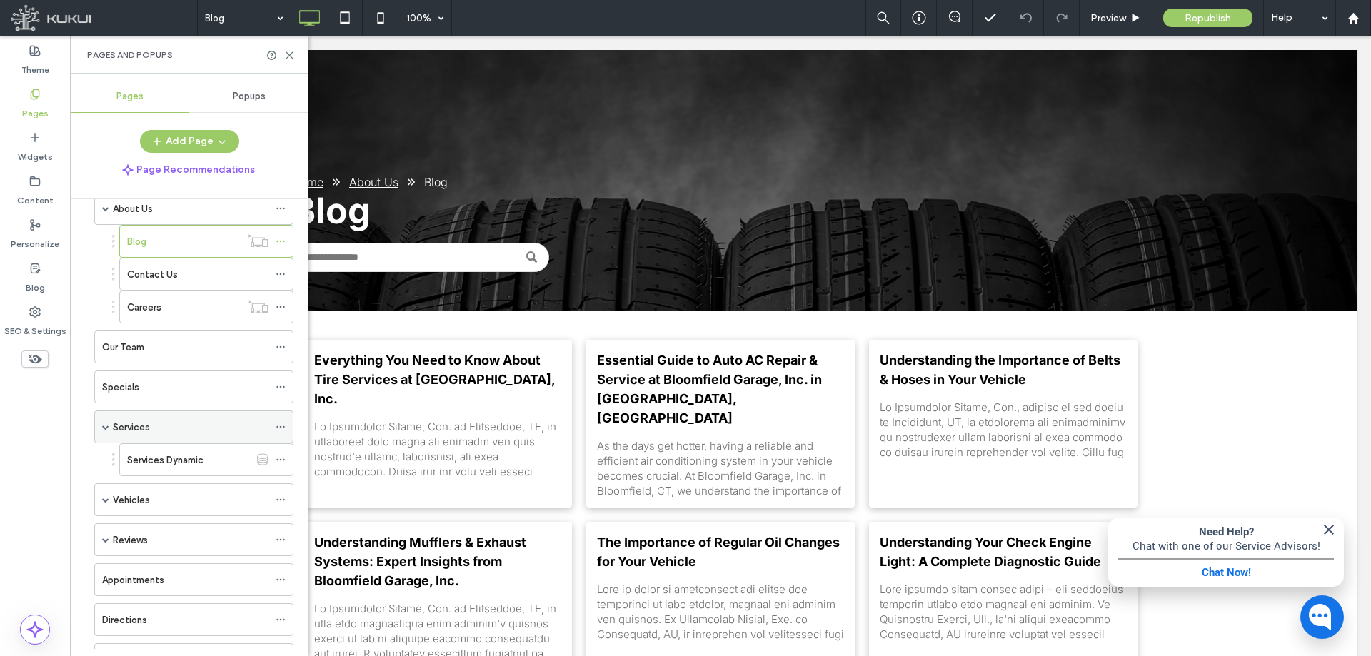
click at [276, 423] on icon at bounding box center [281, 427] width 10 height 10
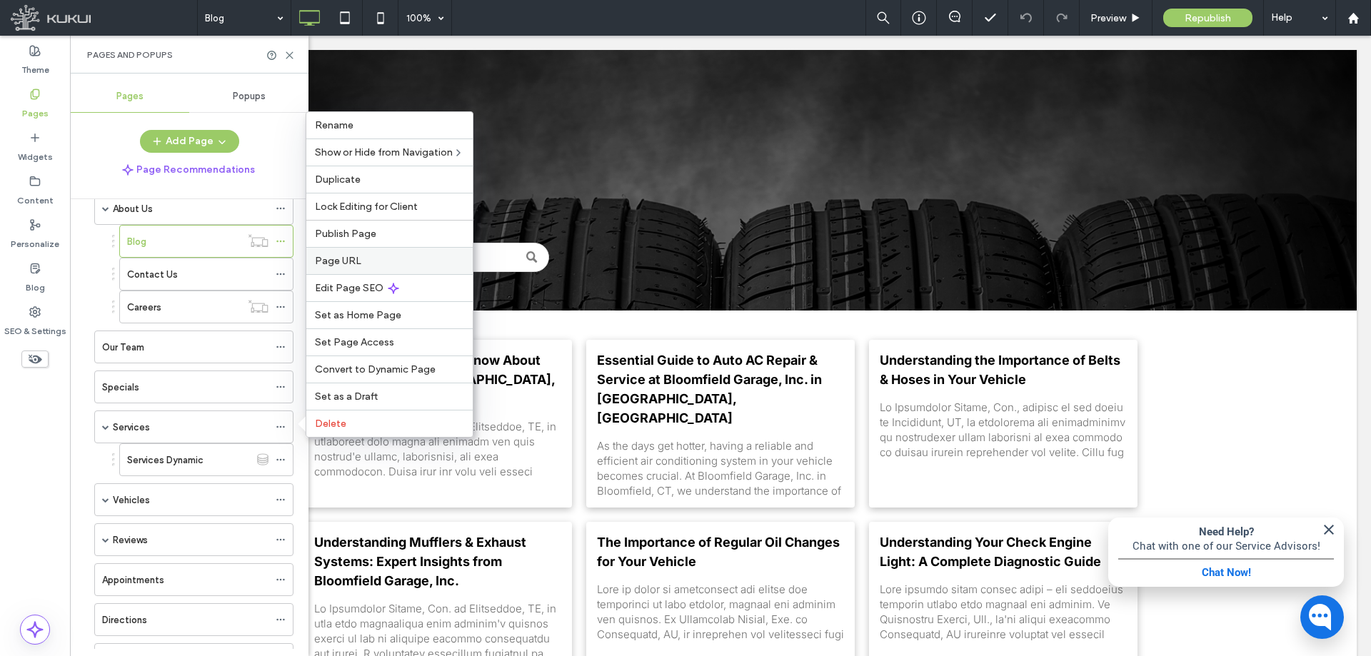
click at [354, 263] on span "Page URL" at bounding box center [338, 261] width 46 height 12
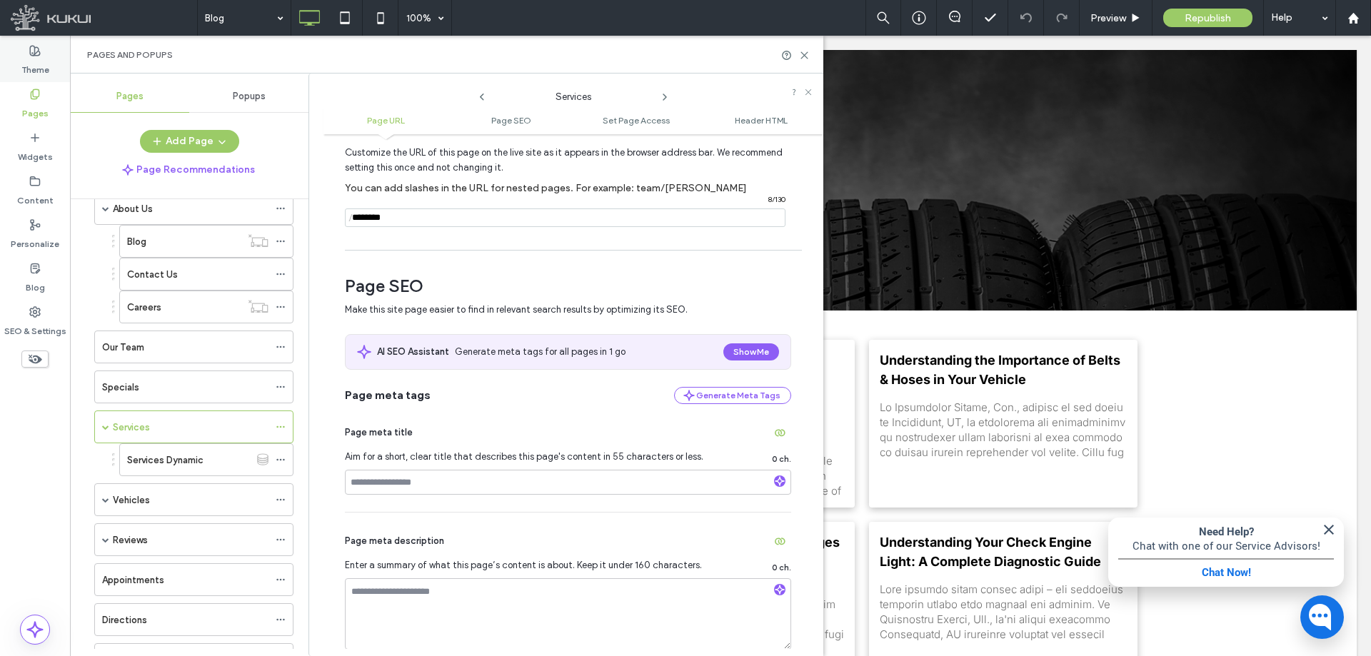
click at [36, 65] on label "Theme" at bounding box center [35, 66] width 28 height 20
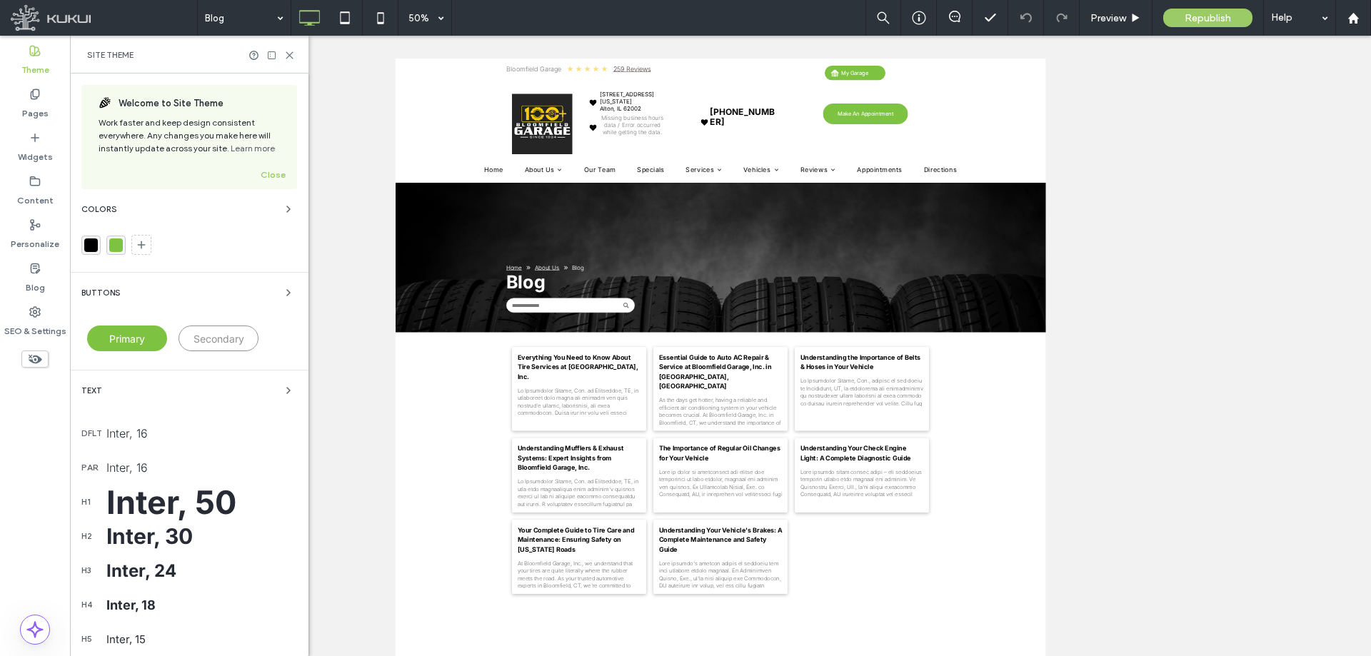
scroll to position [0, 0]
click at [34, 106] on label "Pages" at bounding box center [35, 110] width 26 height 20
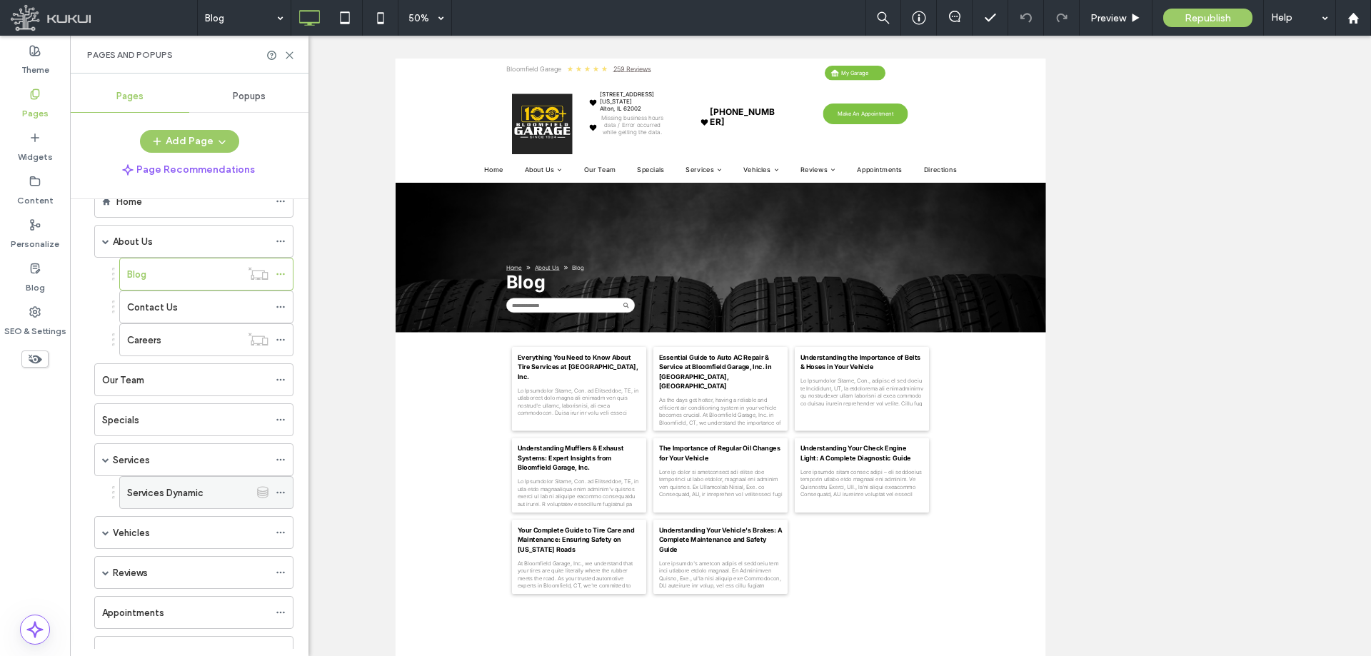
scroll to position [71, 0]
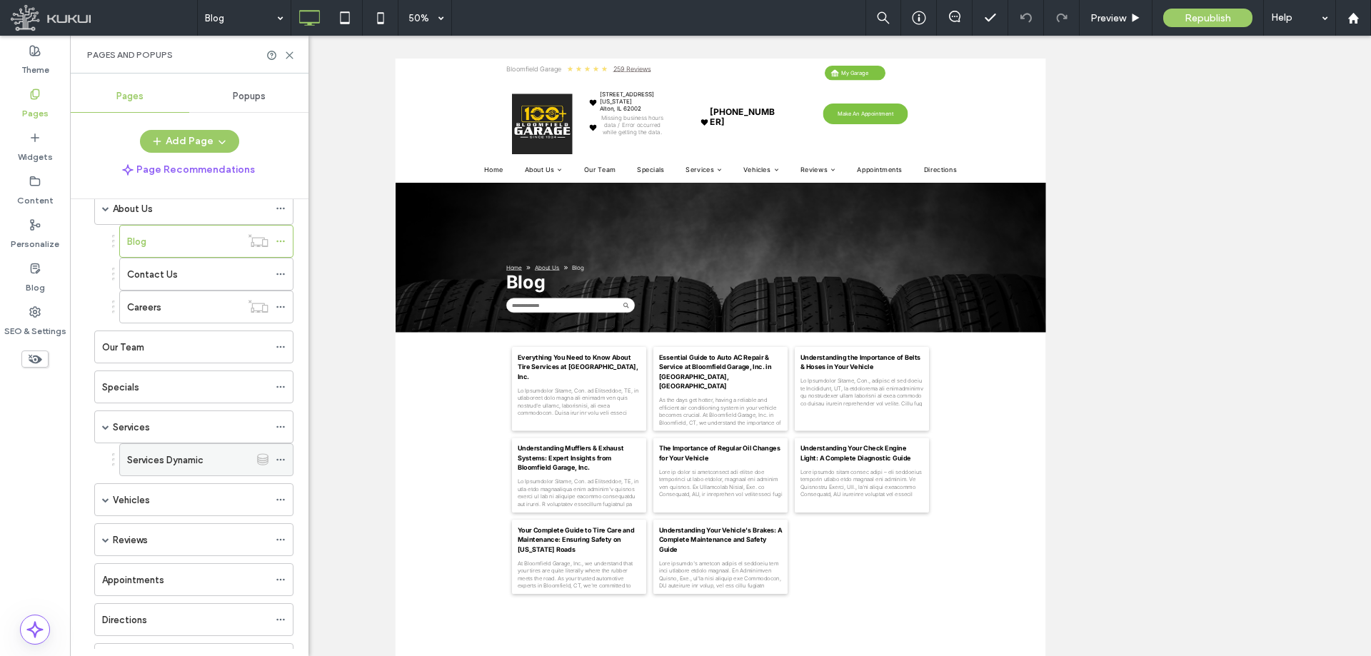
click at [281, 459] on icon at bounding box center [281, 460] width 10 height 10
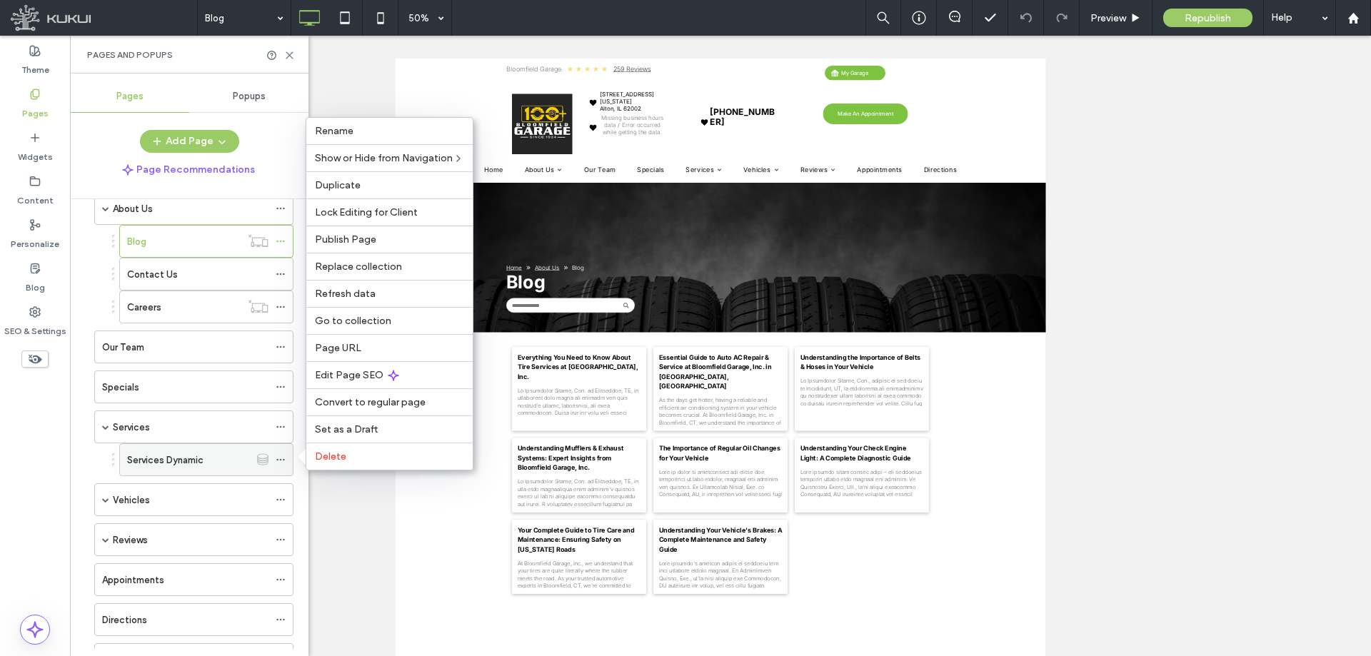
click at [214, 455] on div "Services Dynamic" at bounding box center [188, 460] width 123 height 15
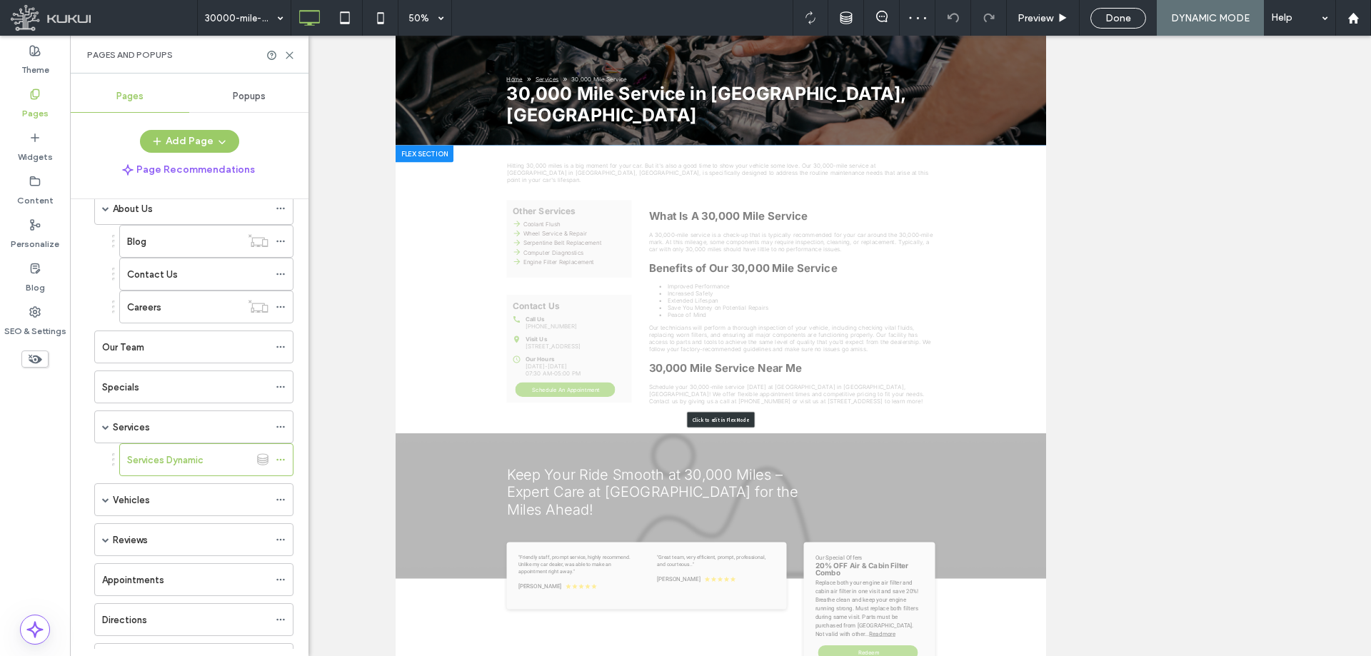
scroll to position [214, 0]
